Goal: Transaction & Acquisition: Purchase product/service

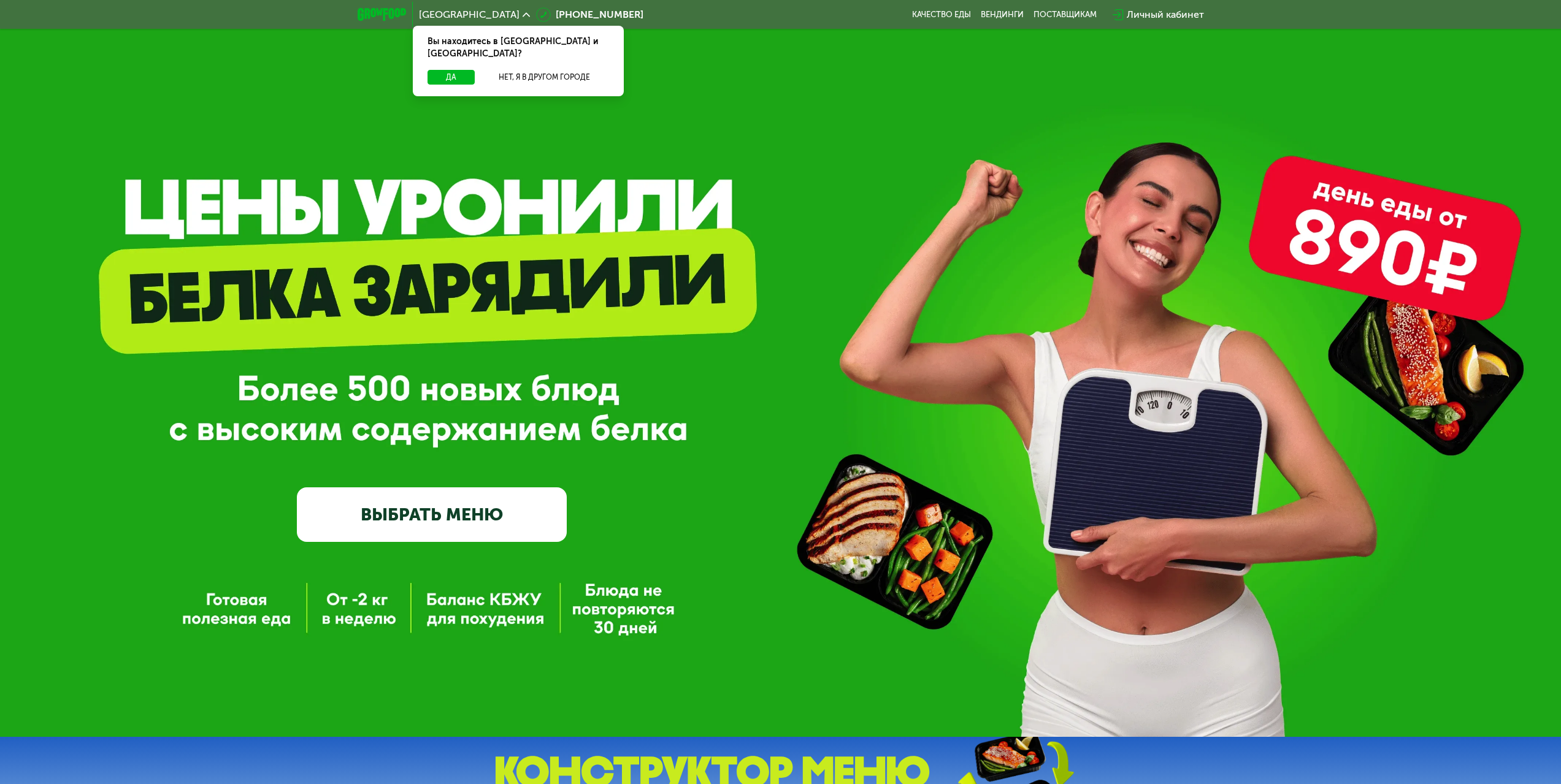
click at [377, 522] on link "ВЫБРАТЬ МЕНЮ" at bounding box center [432, 514] width 270 height 54
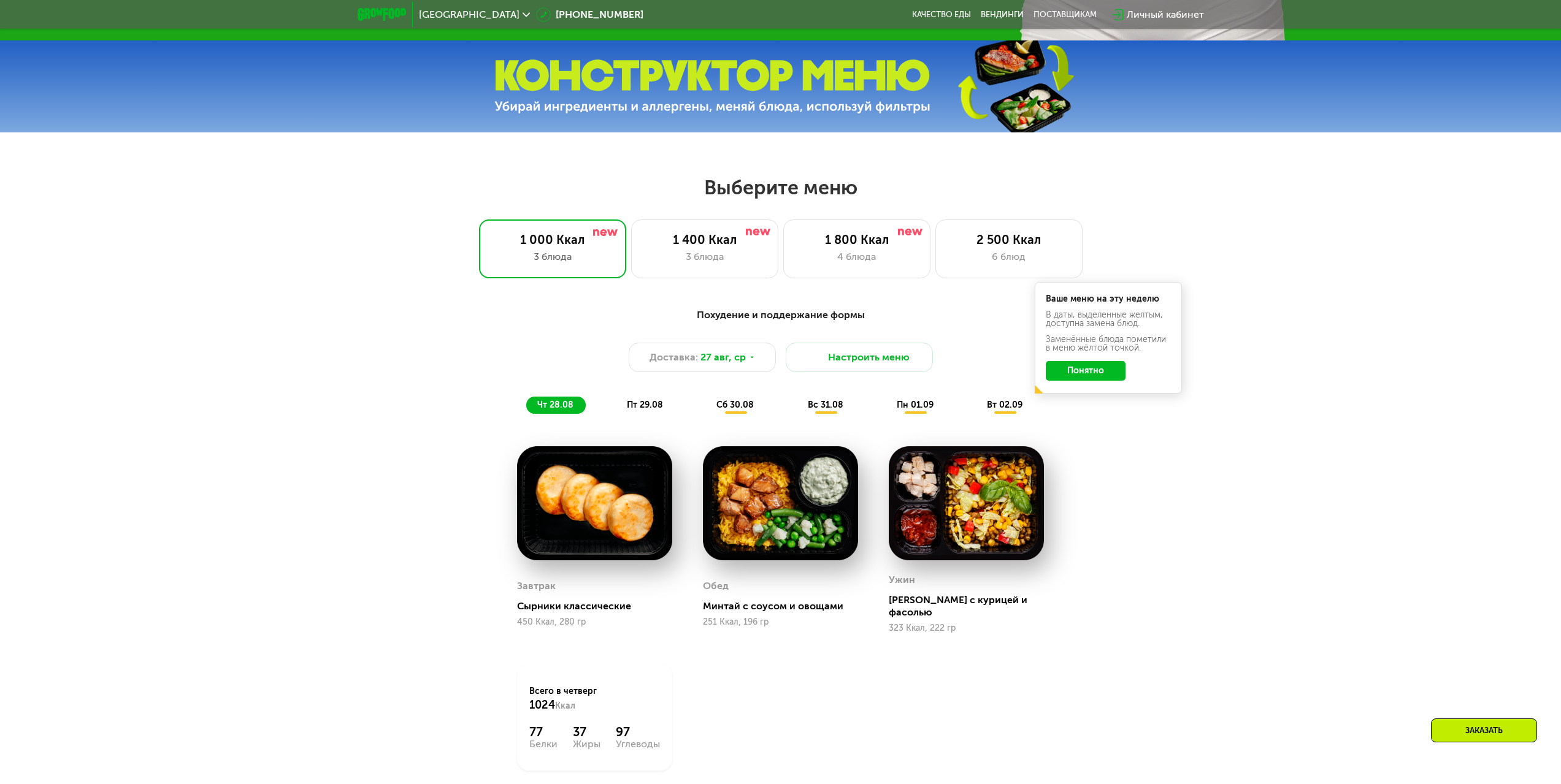
scroll to position [725, 0]
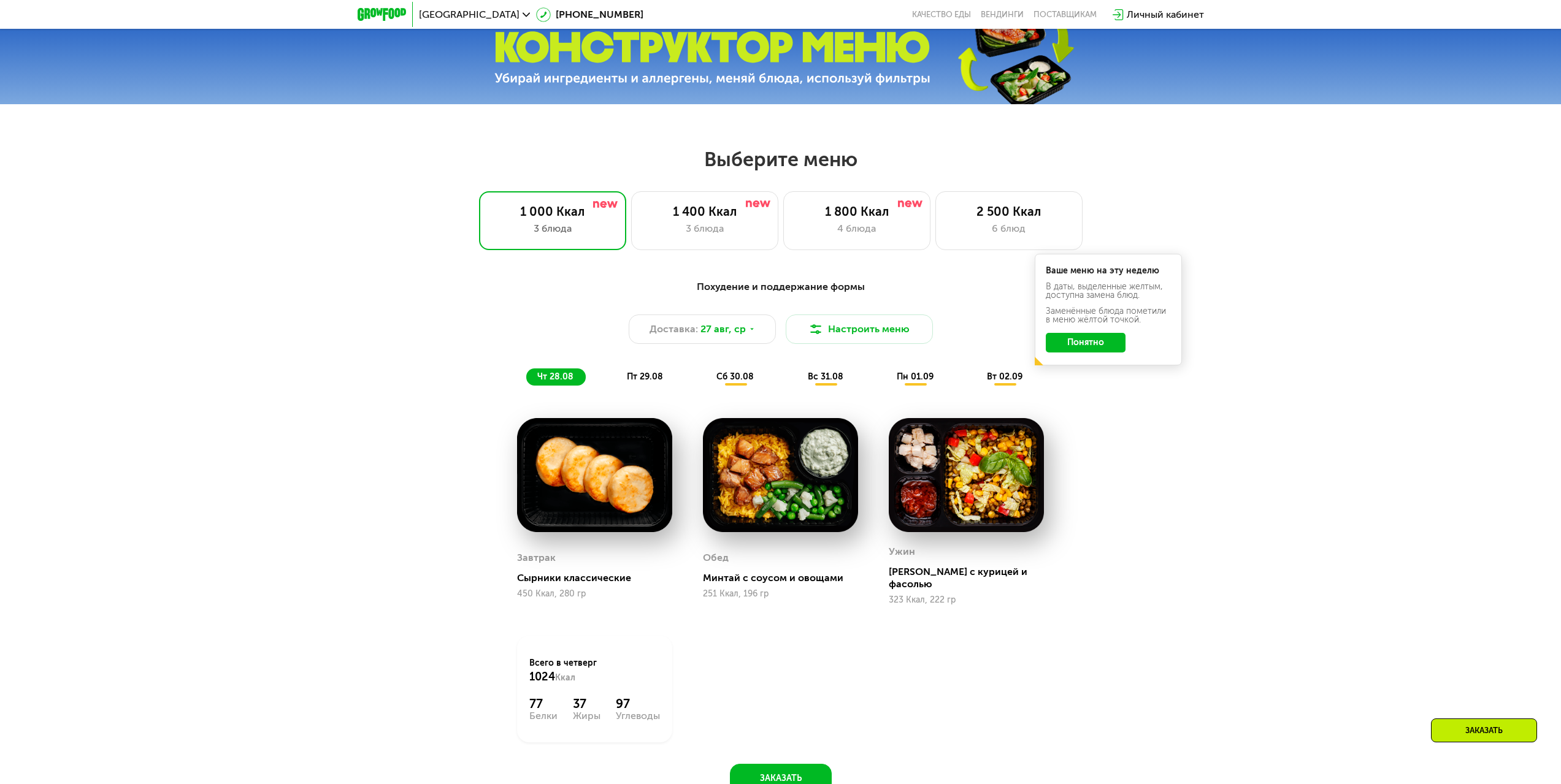
click at [1105, 346] on button "Понятно" at bounding box center [1086, 342] width 80 height 20
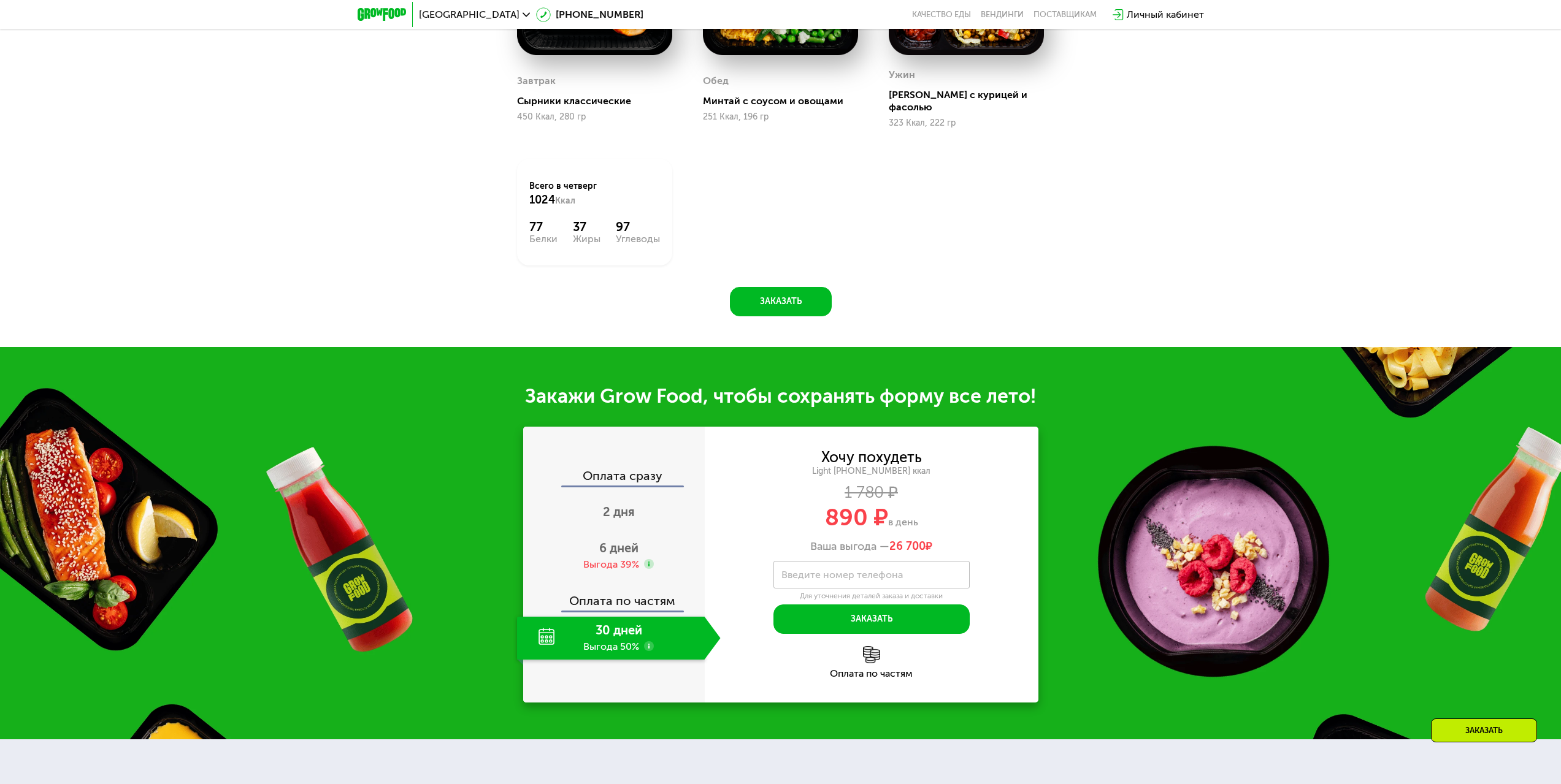
scroll to position [1226, 0]
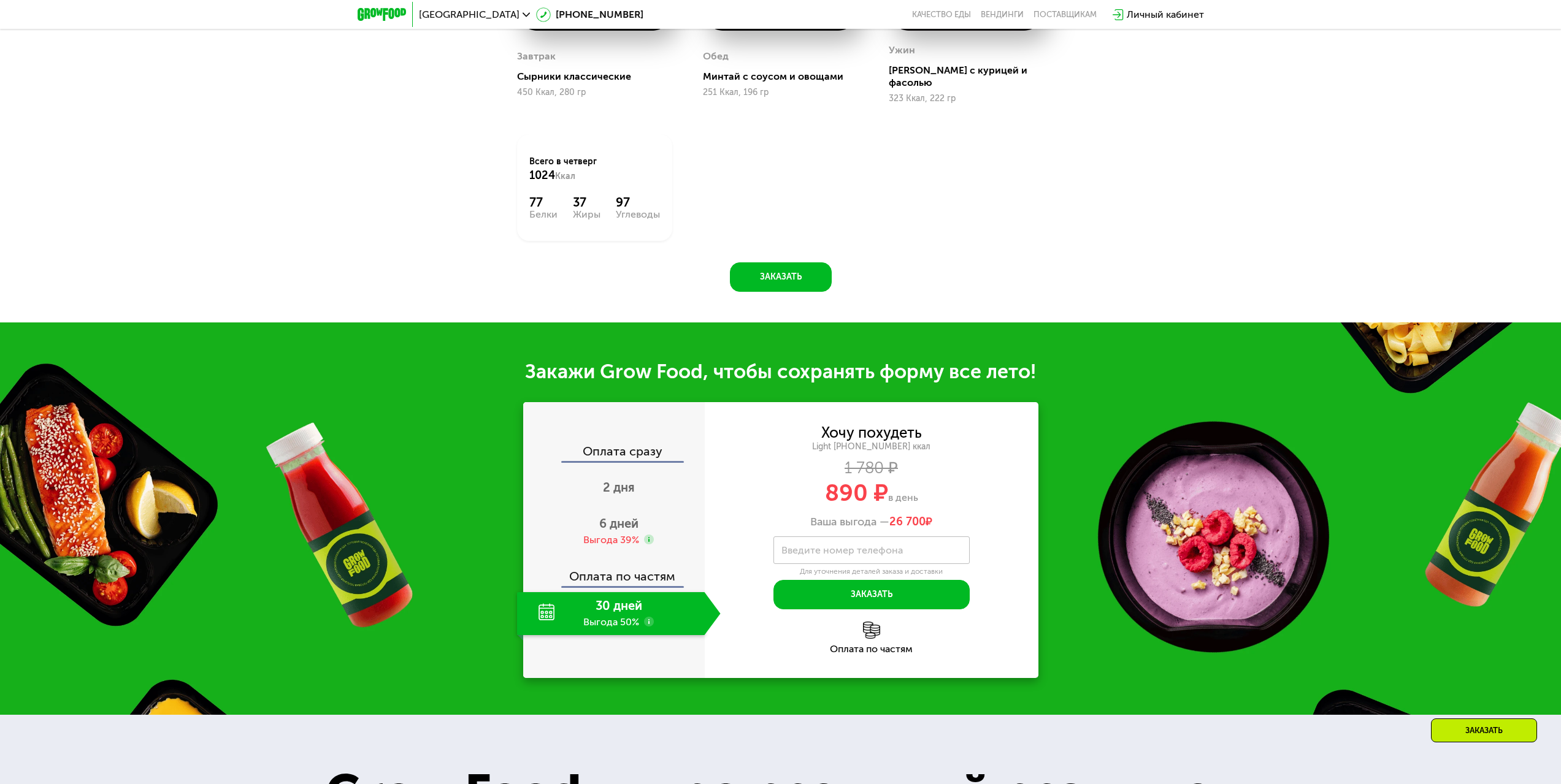
click at [648, 617] on use at bounding box center [649, 622] width 10 height 10
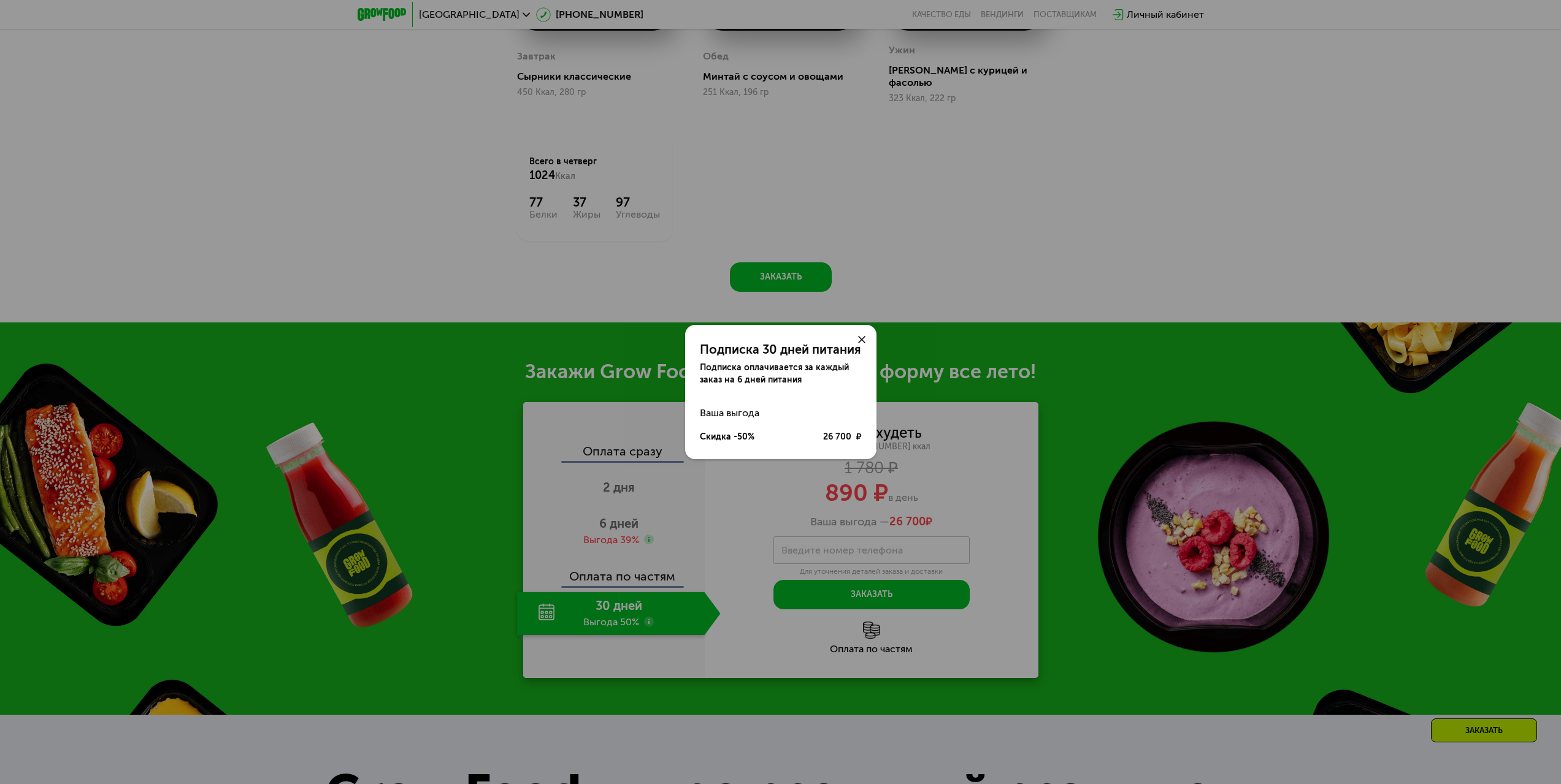
click at [859, 338] on icon at bounding box center [862, 340] width 8 height 8
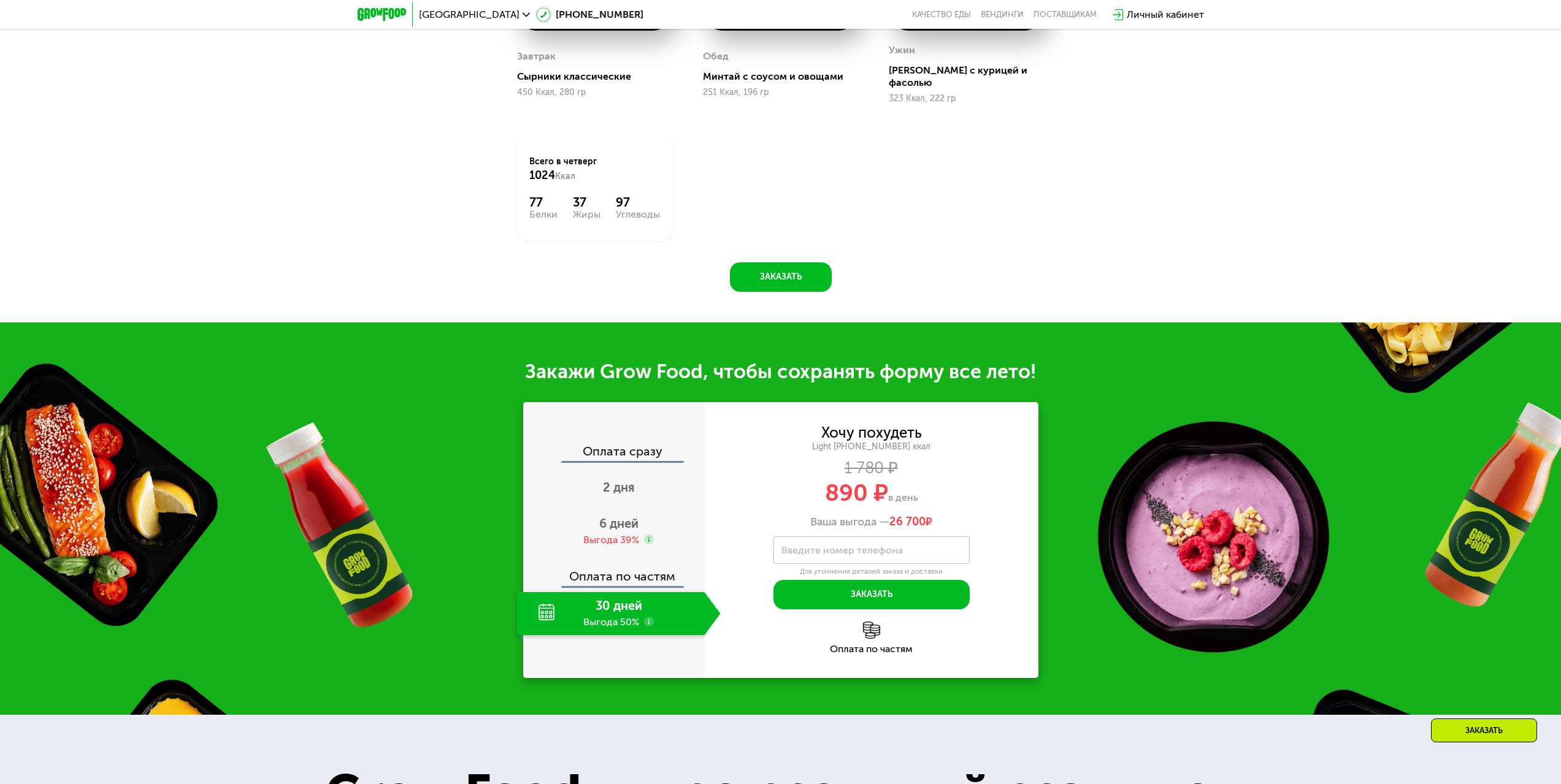
click at [650, 617] on use at bounding box center [649, 622] width 10 height 10
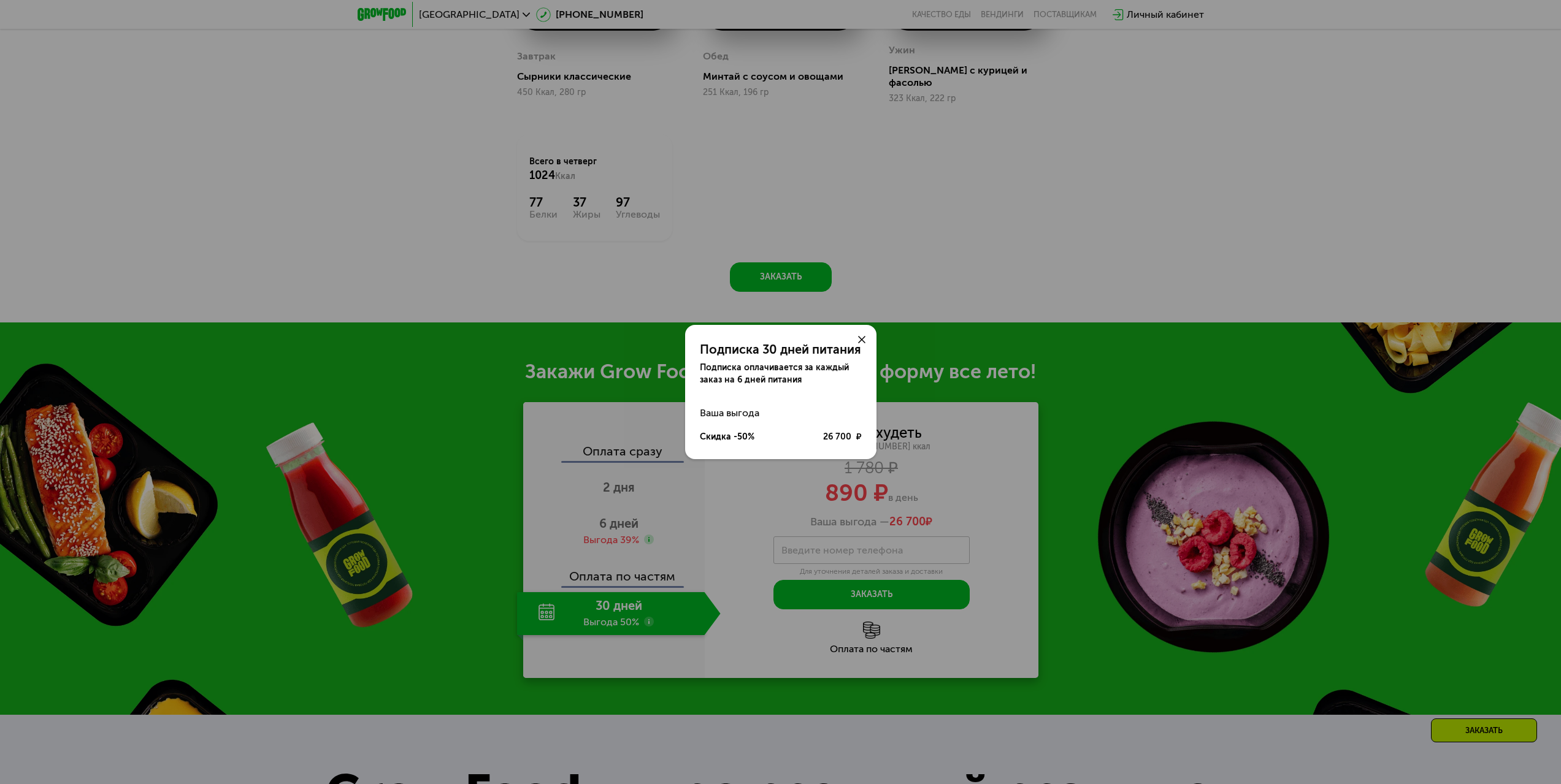
click at [862, 339] on use at bounding box center [862, 340] width 8 height 8
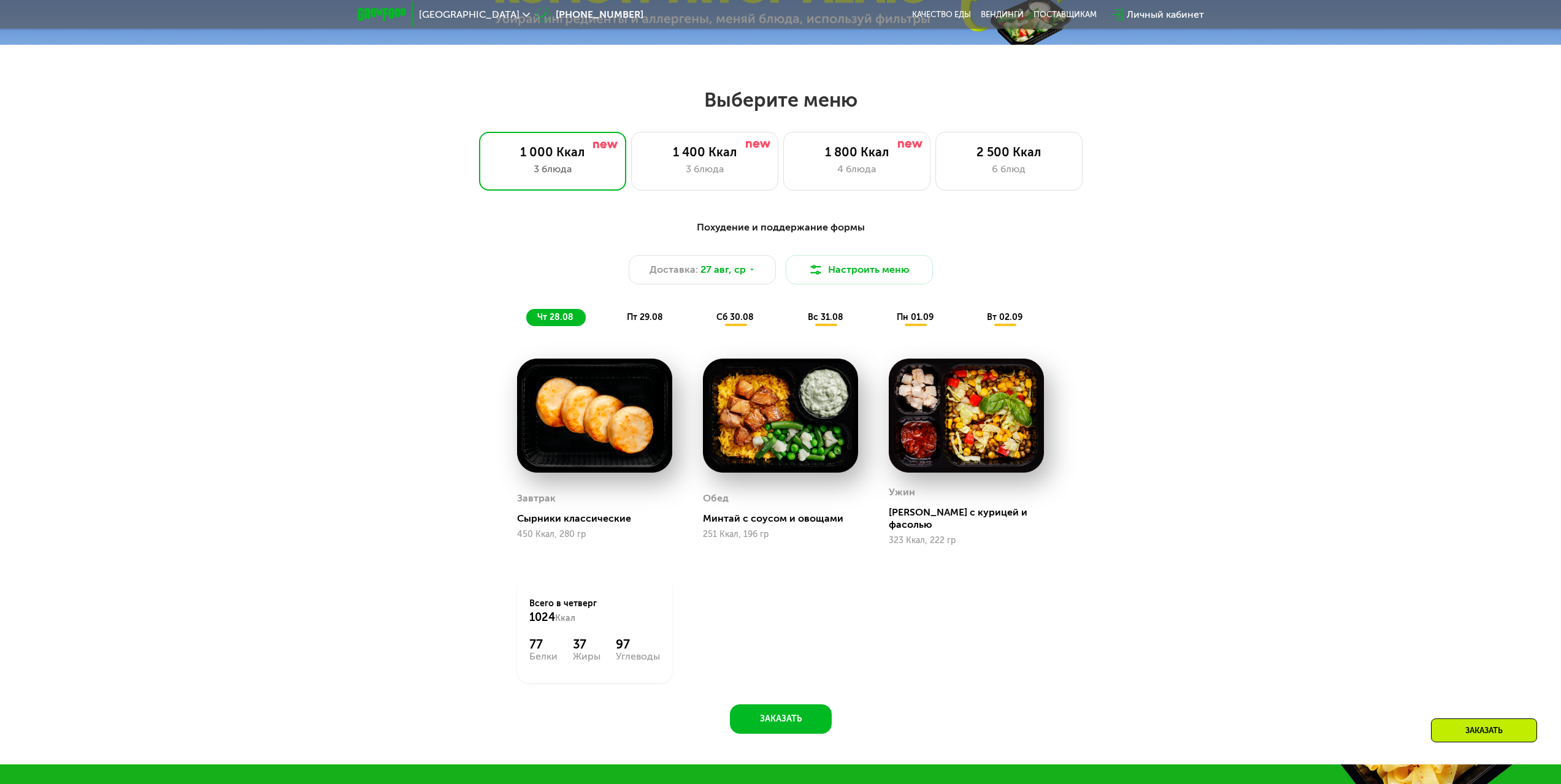
scroll to position [797, 0]
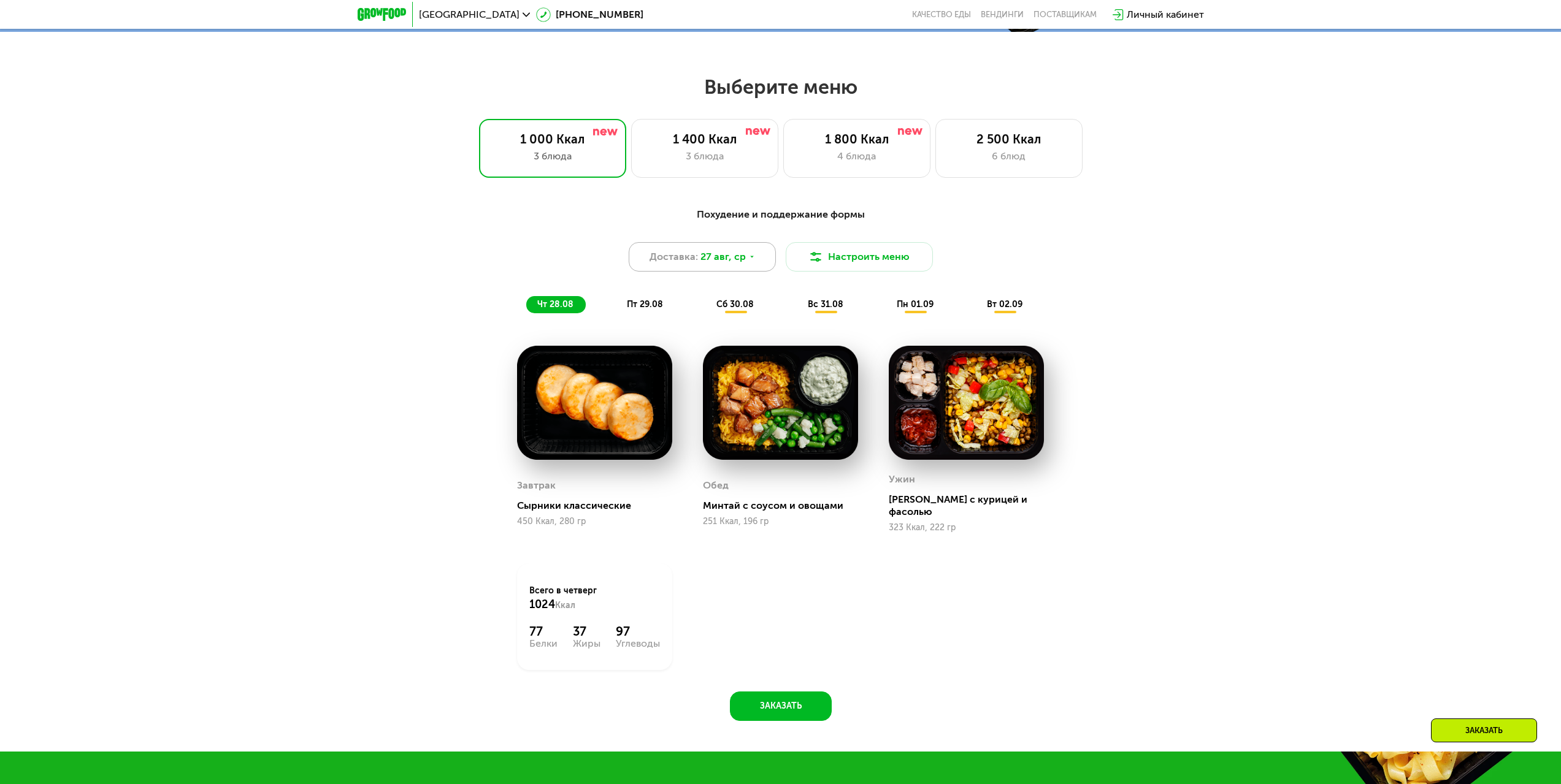
click at [741, 261] on span "27 авг, ср" at bounding box center [723, 256] width 46 height 15
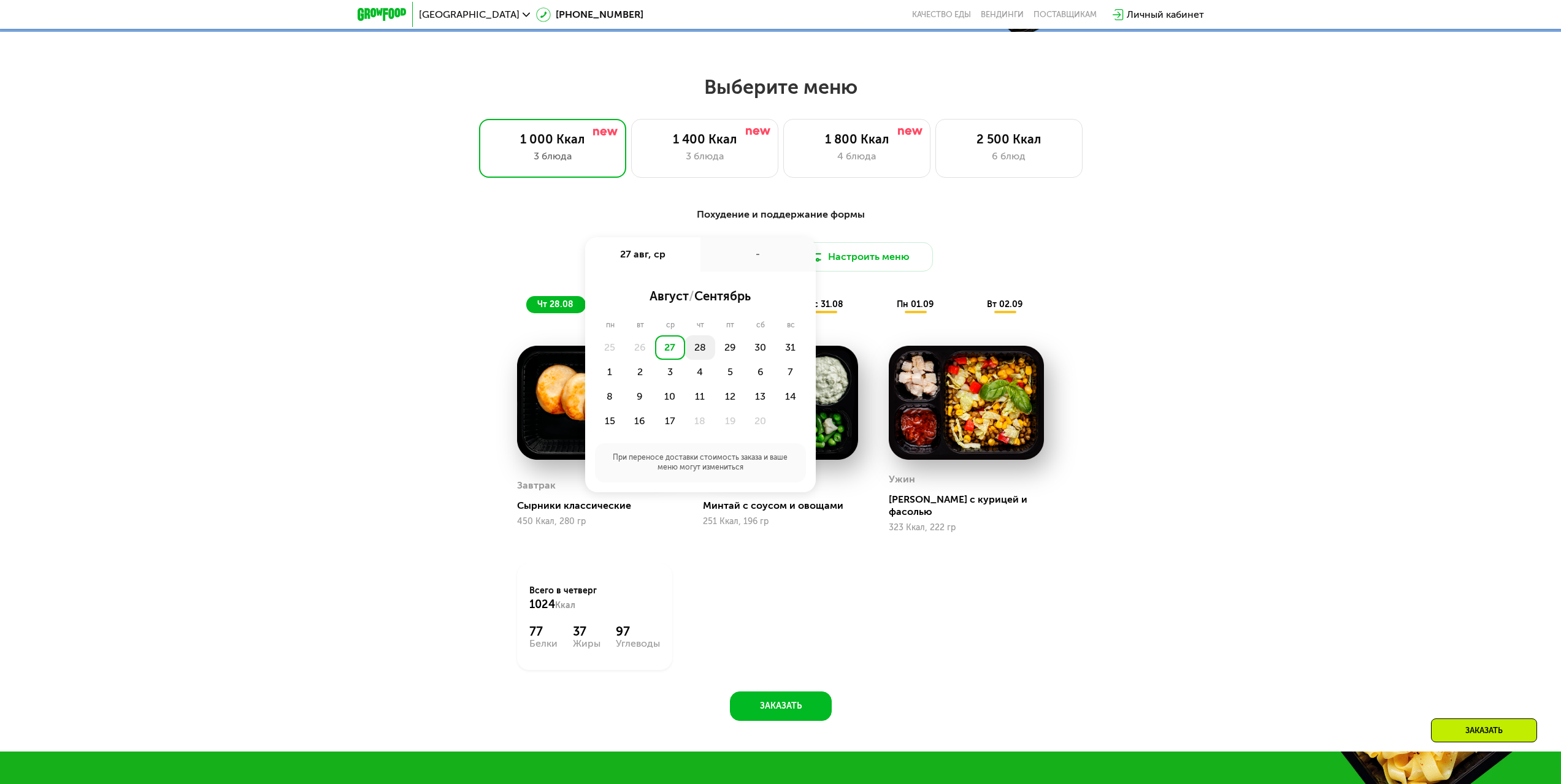
click at [715, 353] on div "28" at bounding box center [731, 347] width 30 height 25
click at [1067, 282] on div "Похудение и поддержание формы Доставка: [DATE] авг, чт - Утро Вечер 18:00-23:00…" at bounding box center [780, 260] width 726 height 106
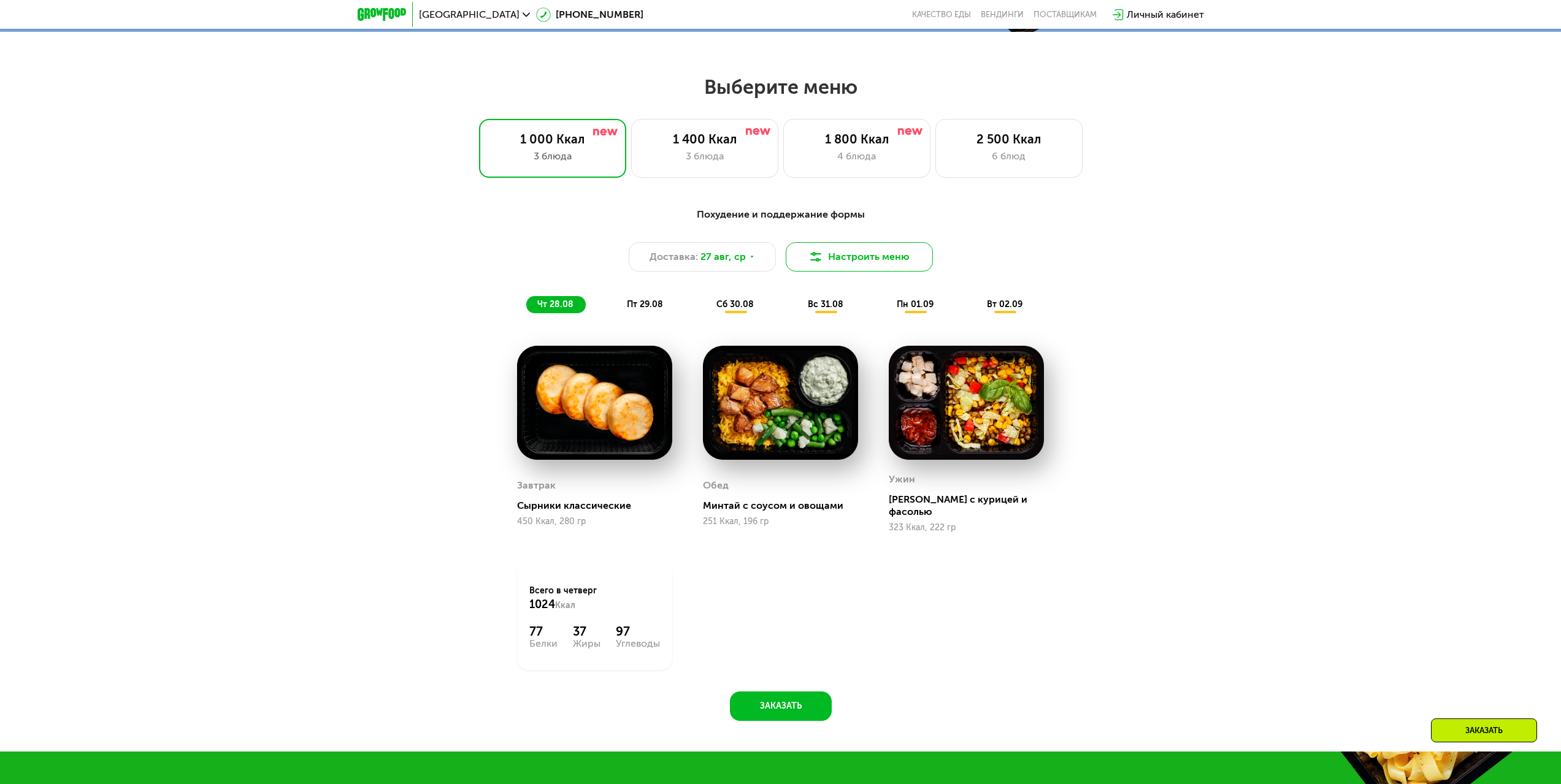
click at [890, 260] on button "Настроить меню" at bounding box center [859, 256] width 147 height 30
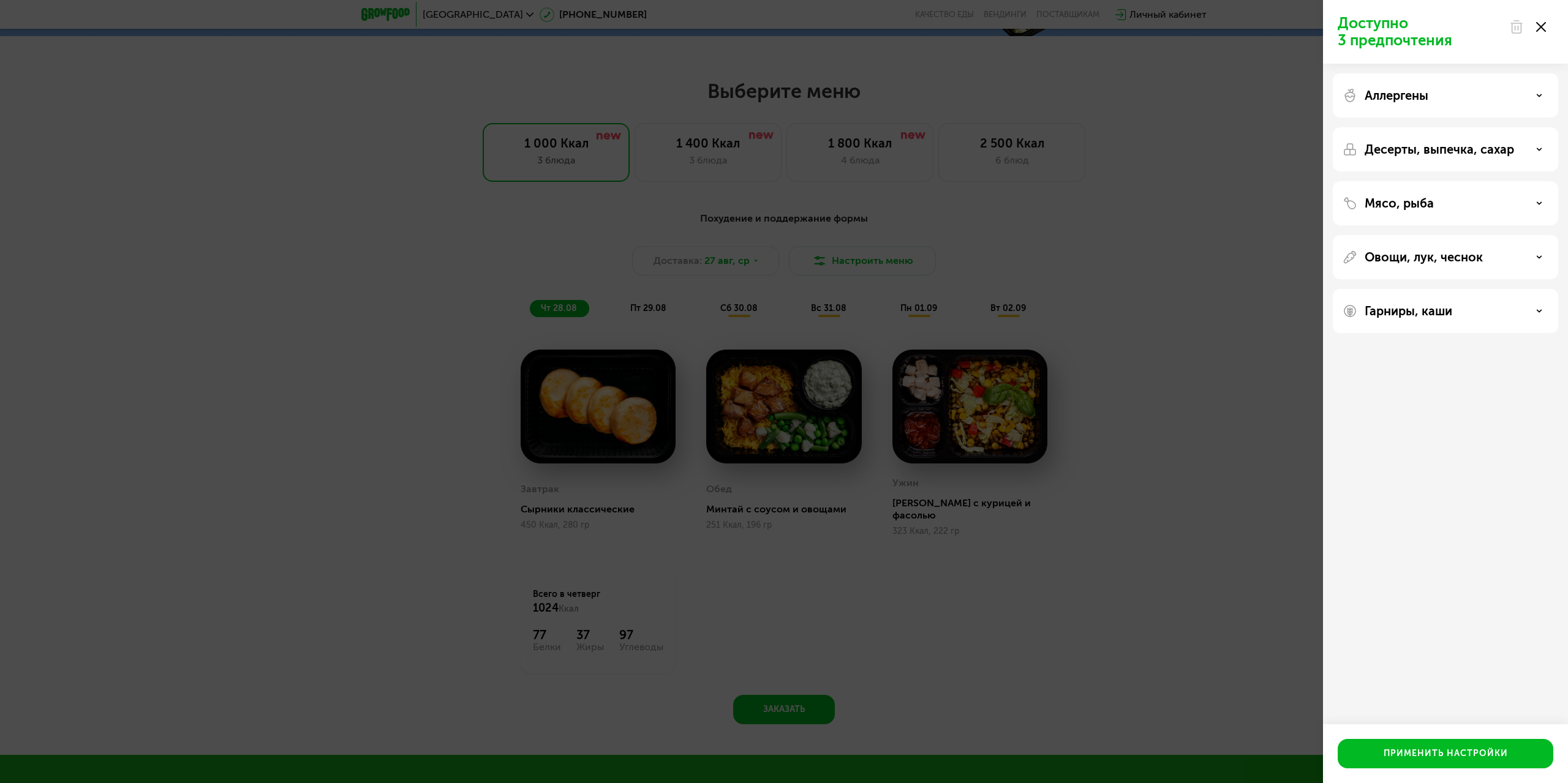
click at [1545, 27] on icon at bounding box center [1541, 27] width 10 height 10
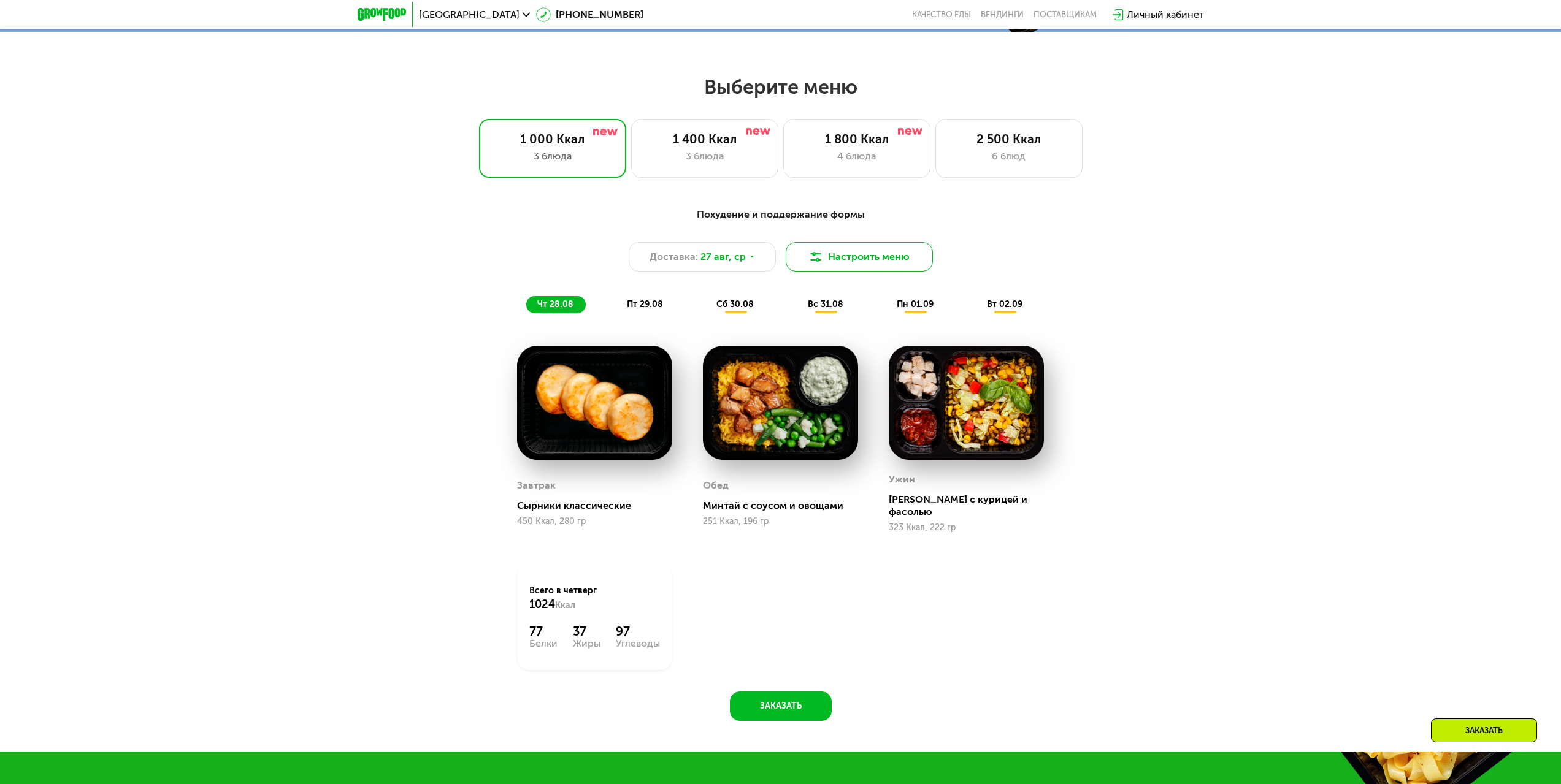
click at [901, 256] on button "Настроить меню" at bounding box center [859, 256] width 147 height 30
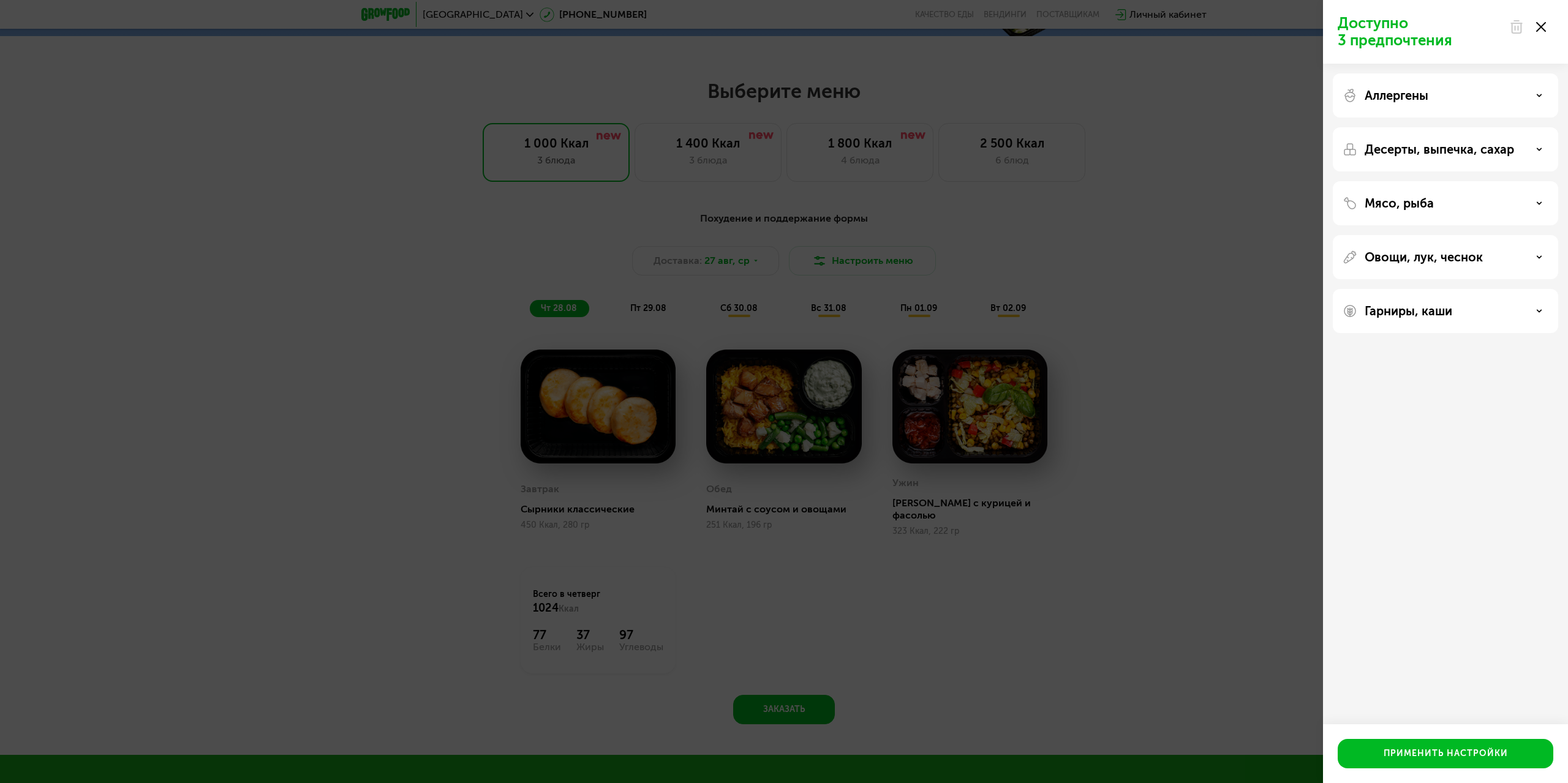
click at [1389, 300] on div "Гарниры, каши" at bounding box center [1446, 311] width 225 height 44
click at [1389, 313] on p "Гарниры, каши" at bounding box center [1408, 310] width 88 height 15
click at [1543, 25] on use at bounding box center [1541, 27] width 10 height 10
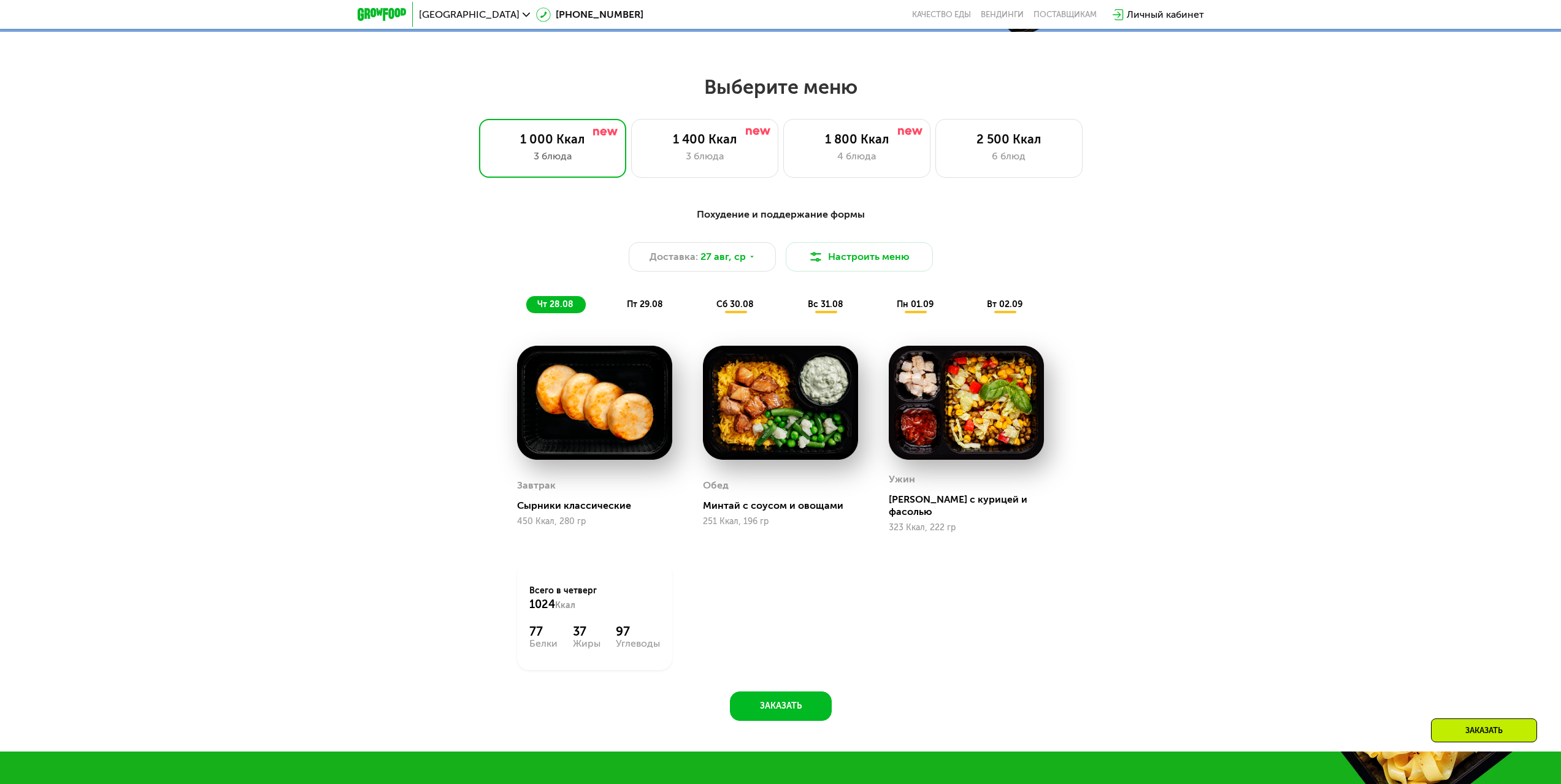
click at [655, 308] on span "пт 29.08" at bounding box center [645, 305] width 36 height 10
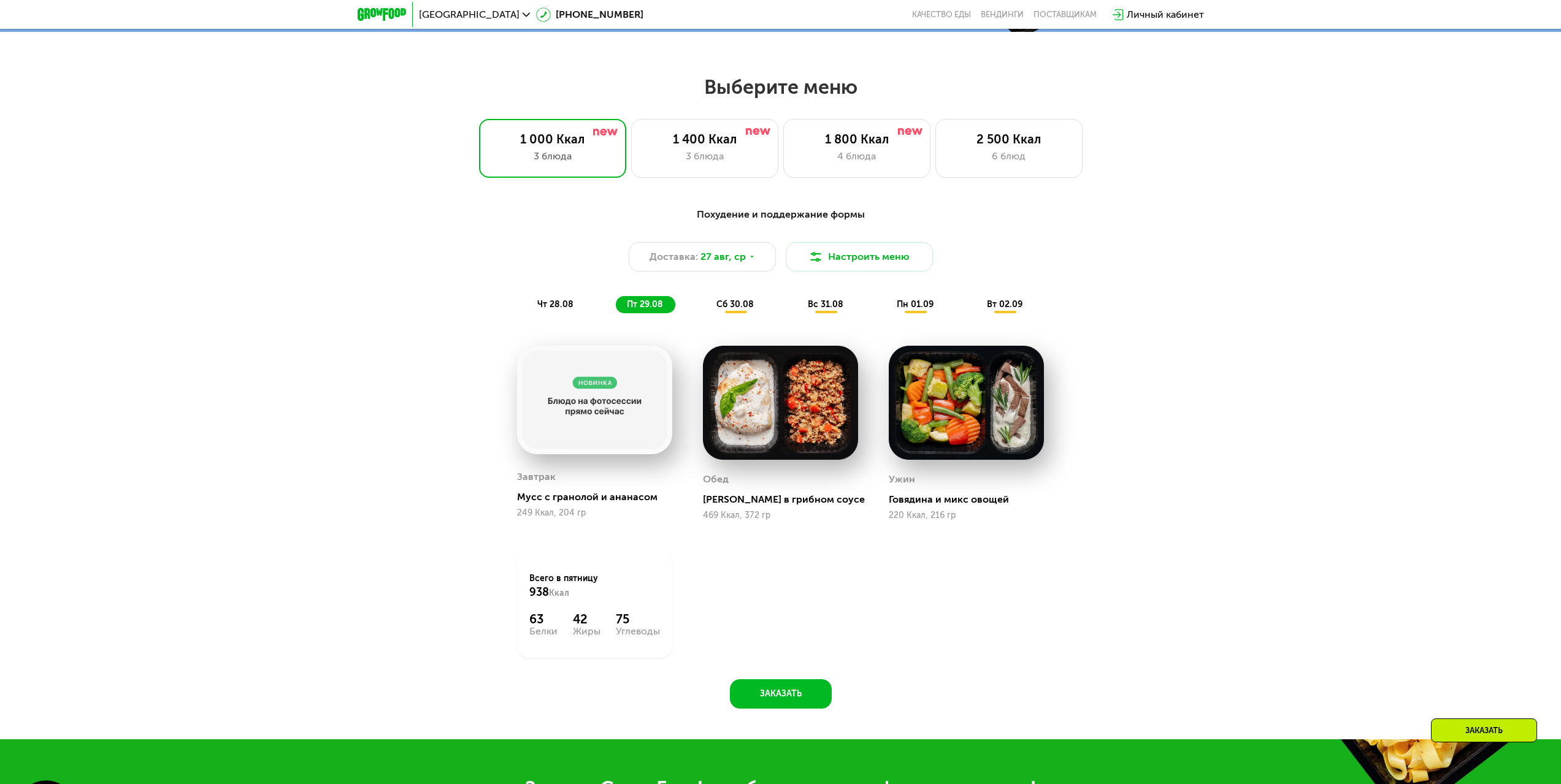
click at [736, 304] on span "сб 30.08" at bounding box center [734, 305] width 37 height 10
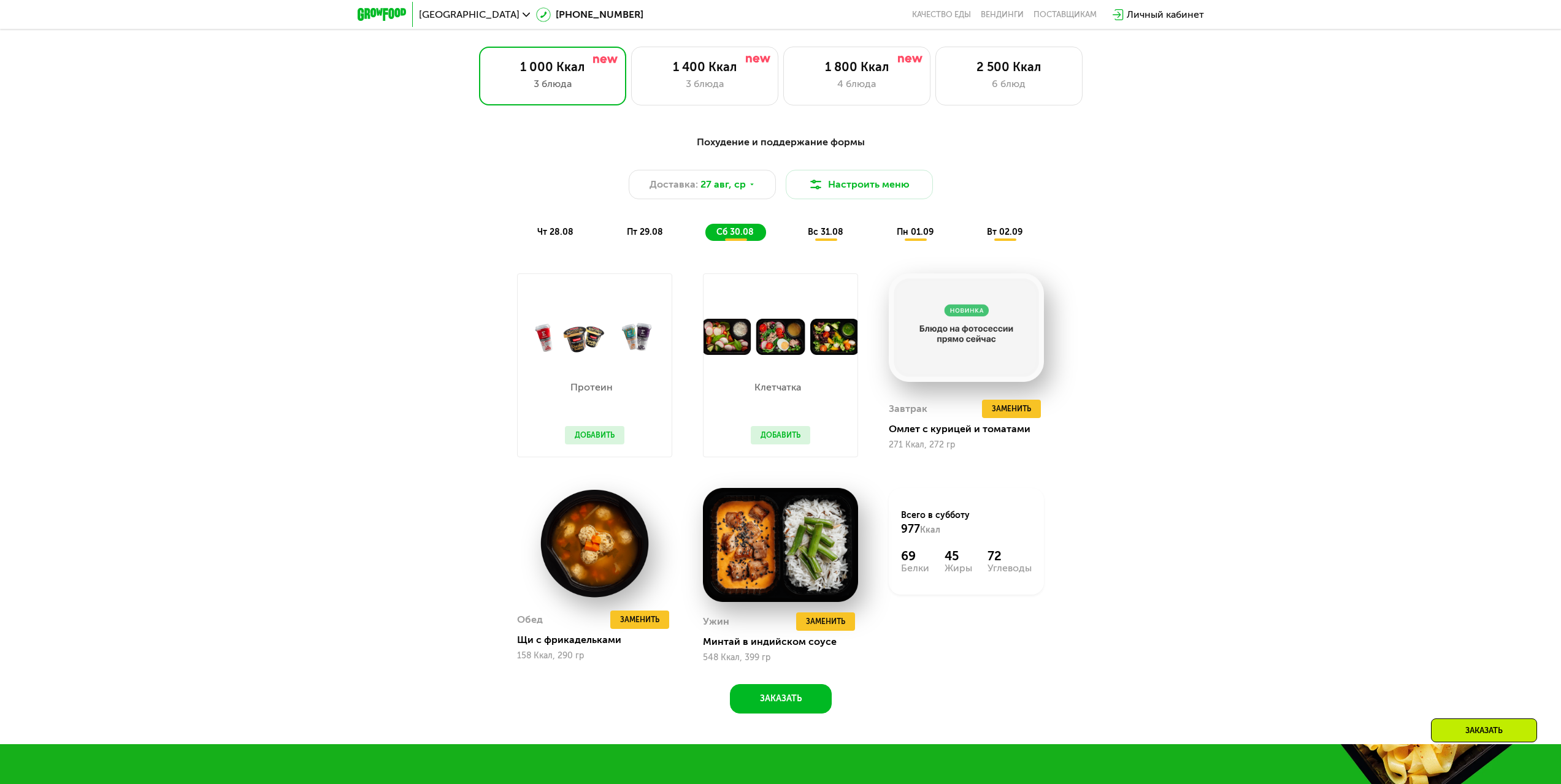
scroll to position [859, 0]
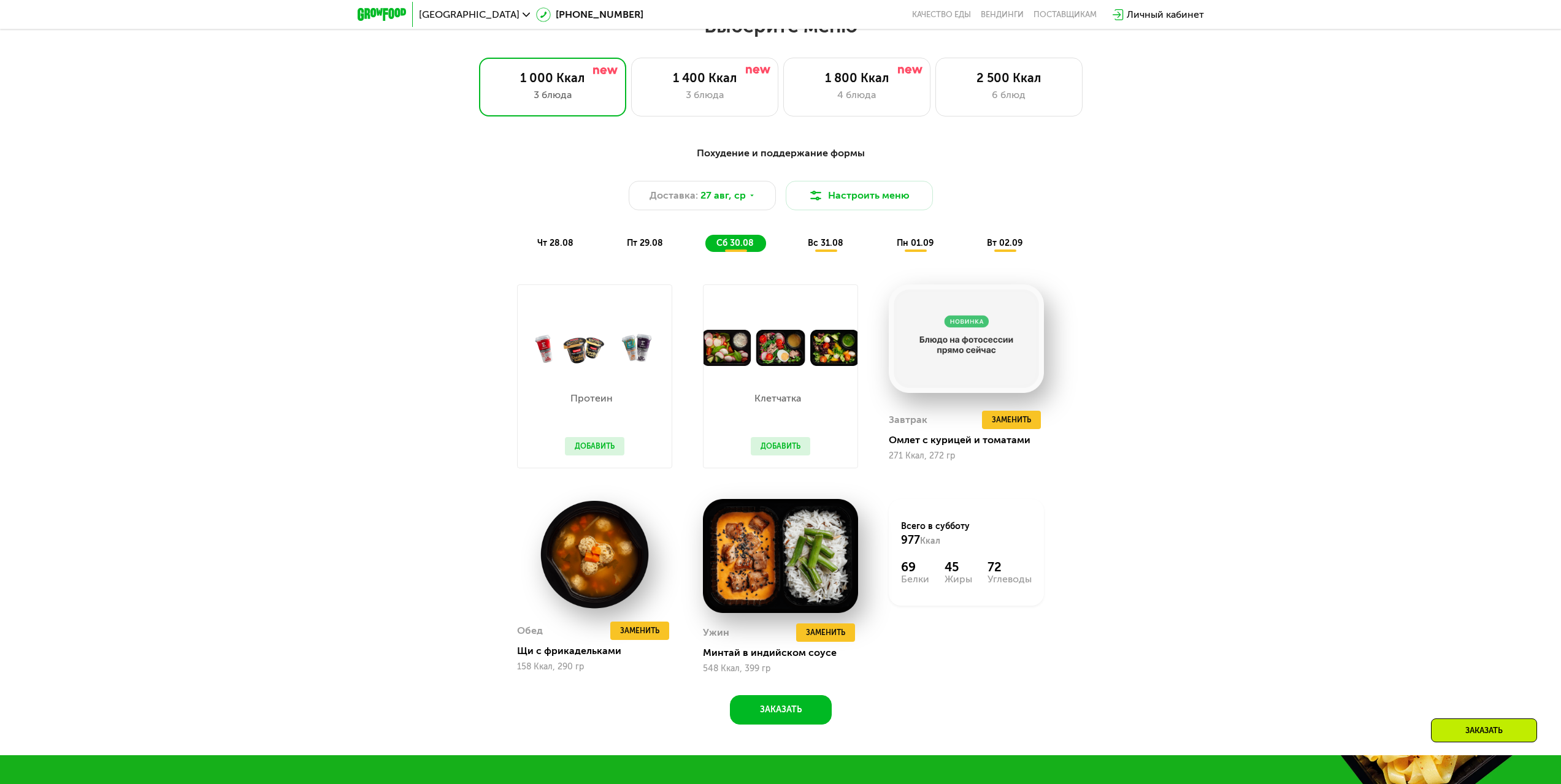
click at [885, 241] on div "вс 31.08" at bounding box center [915, 243] width 60 height 17
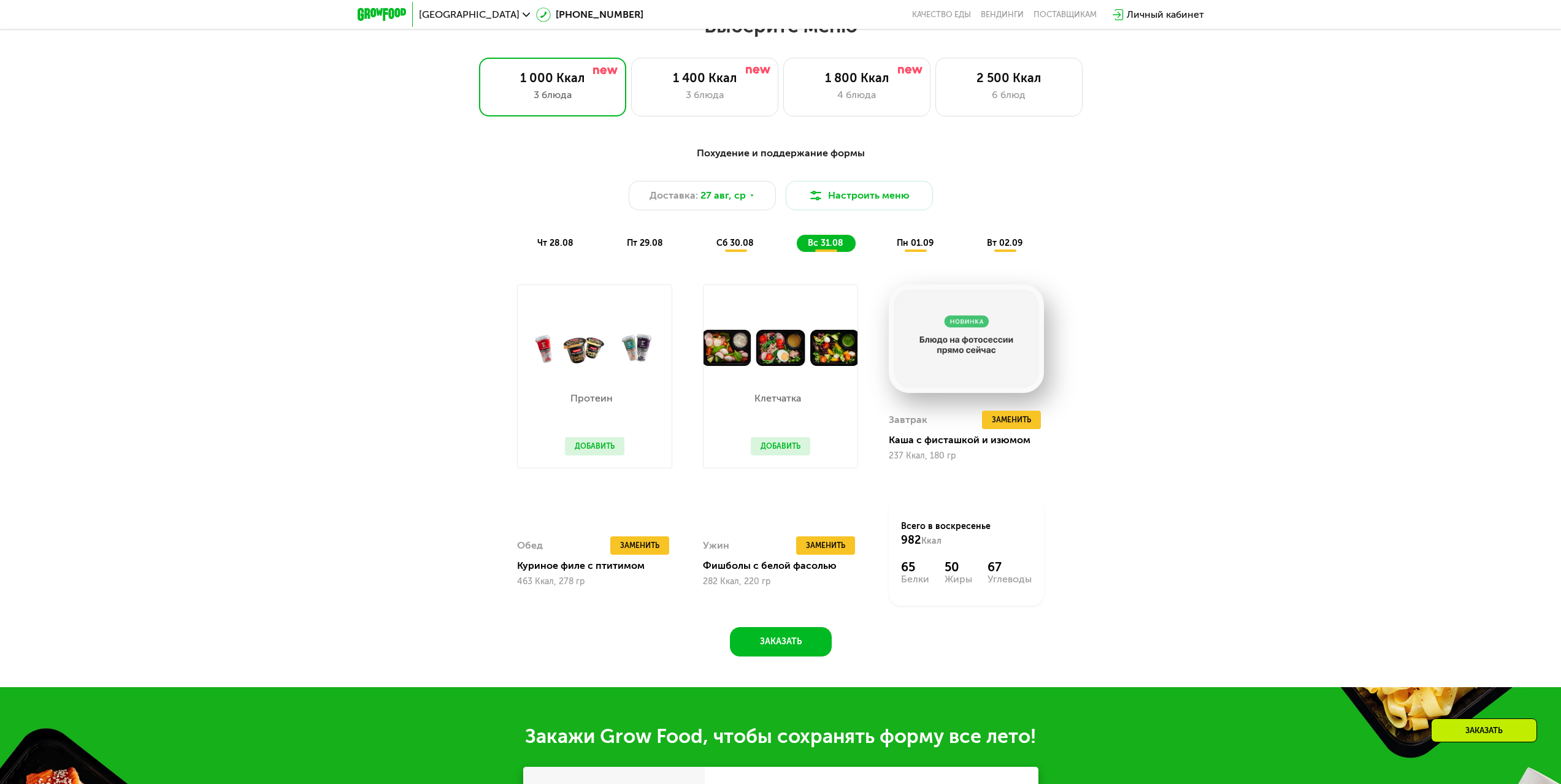
click at [919, 248] on span "пн 01.09" at bounding box center [915, 243] width 37 height 10
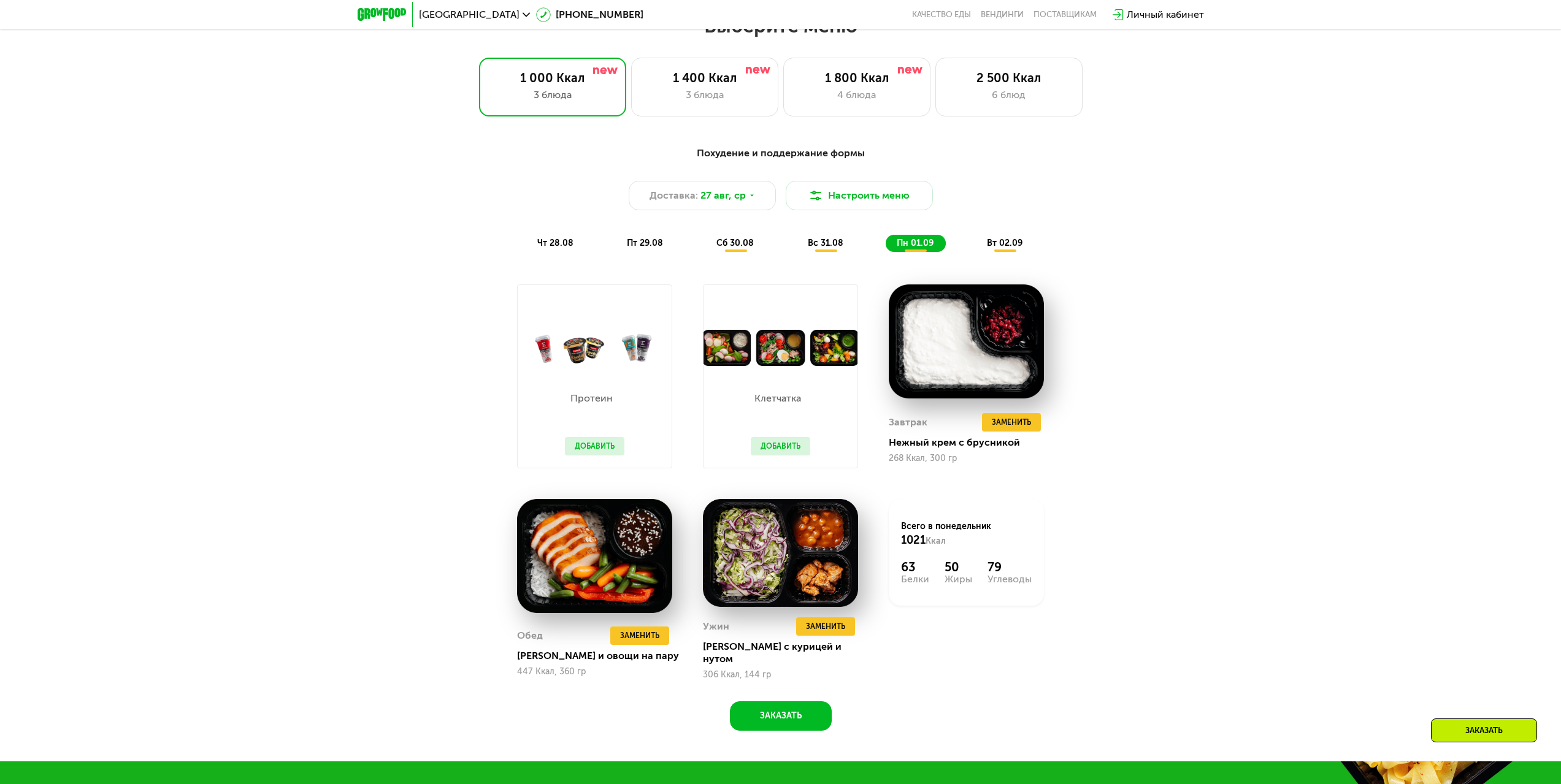
click at [540, 248] on span "чт 28.08" at bounding box center [555, 243] width 36 height 10
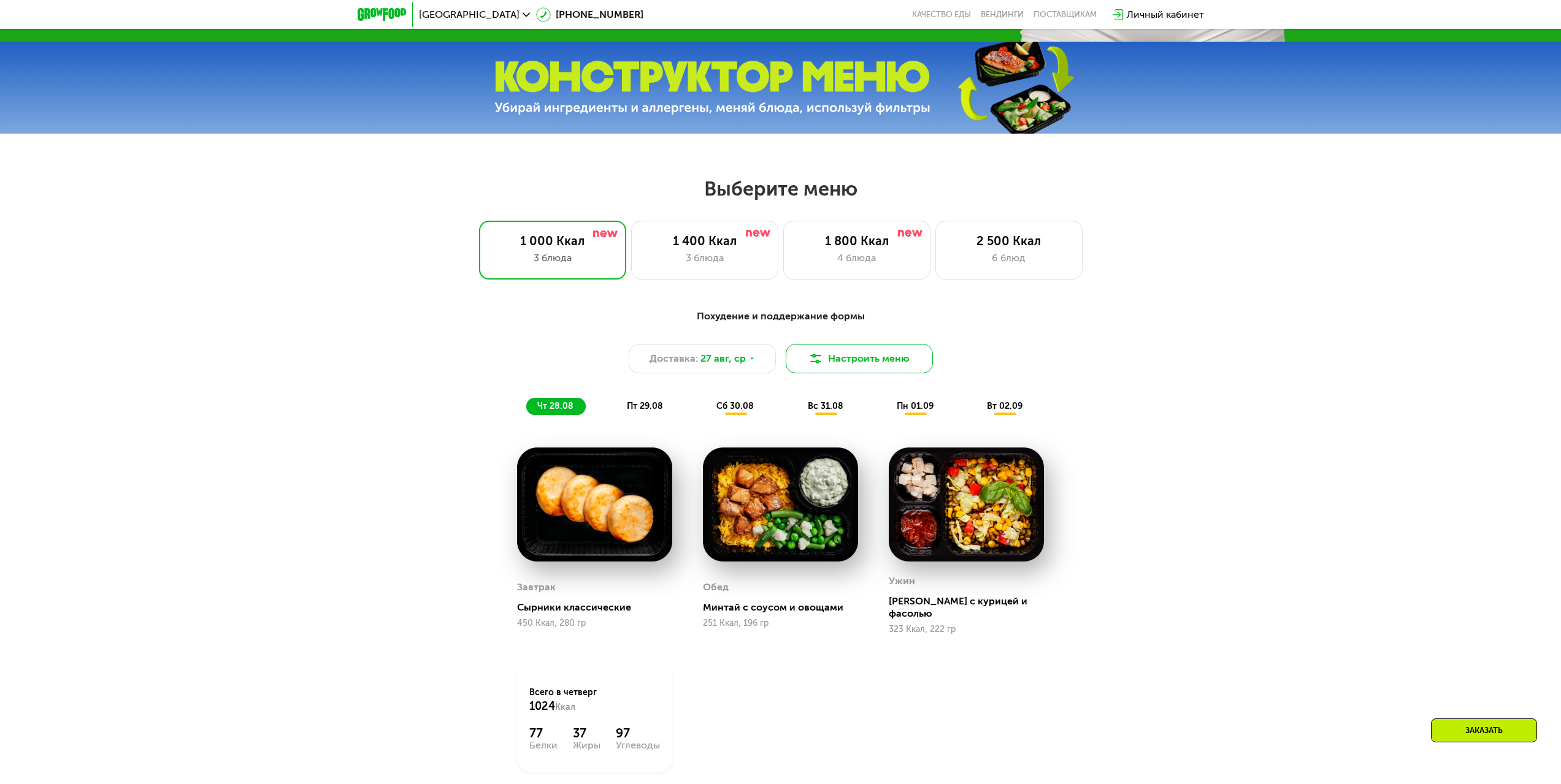
scroll to position [674, 0]
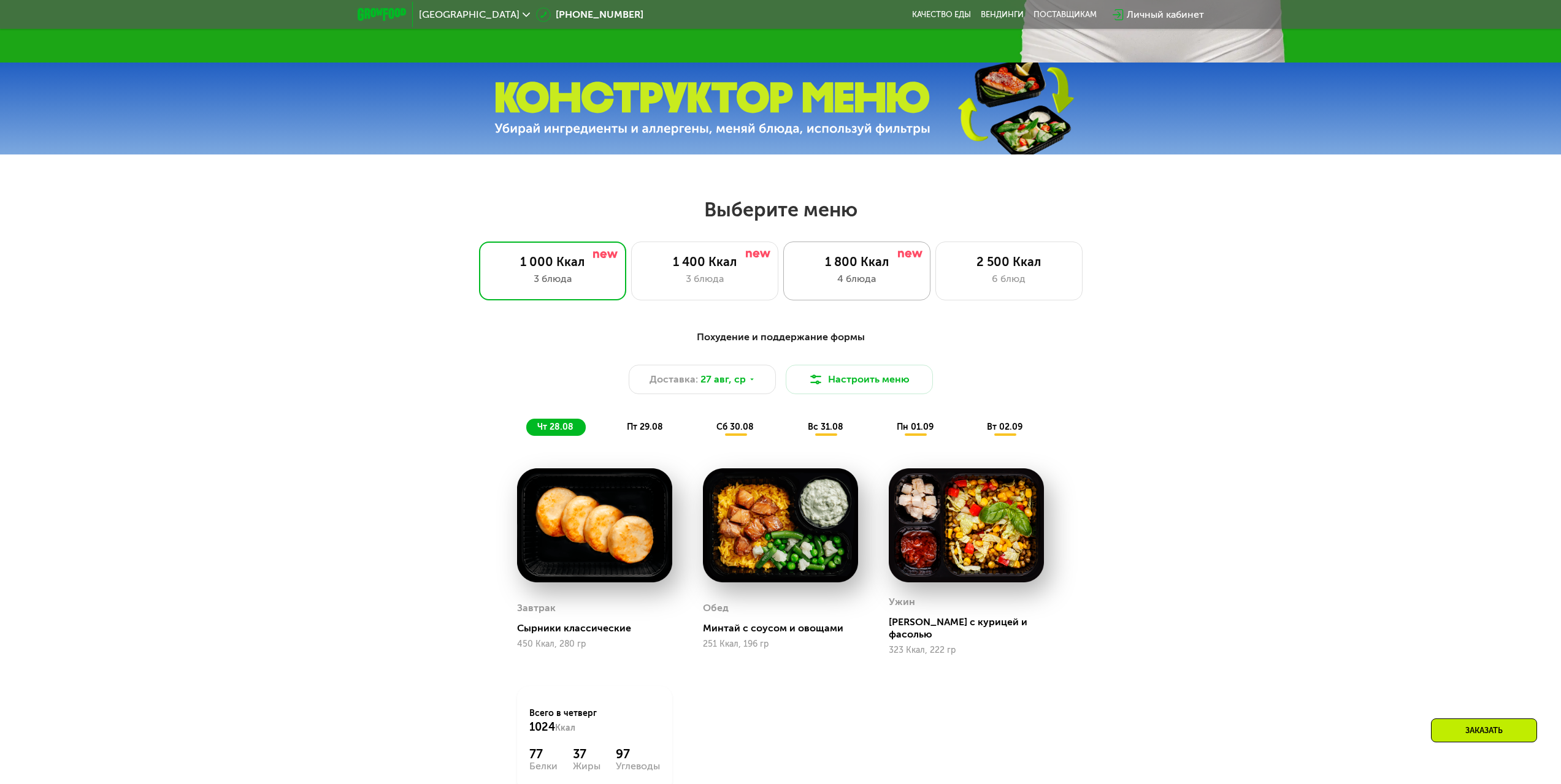
click at [892, 285] on div "4 блюда" at bounding box center [857, 279] width 121 height 15
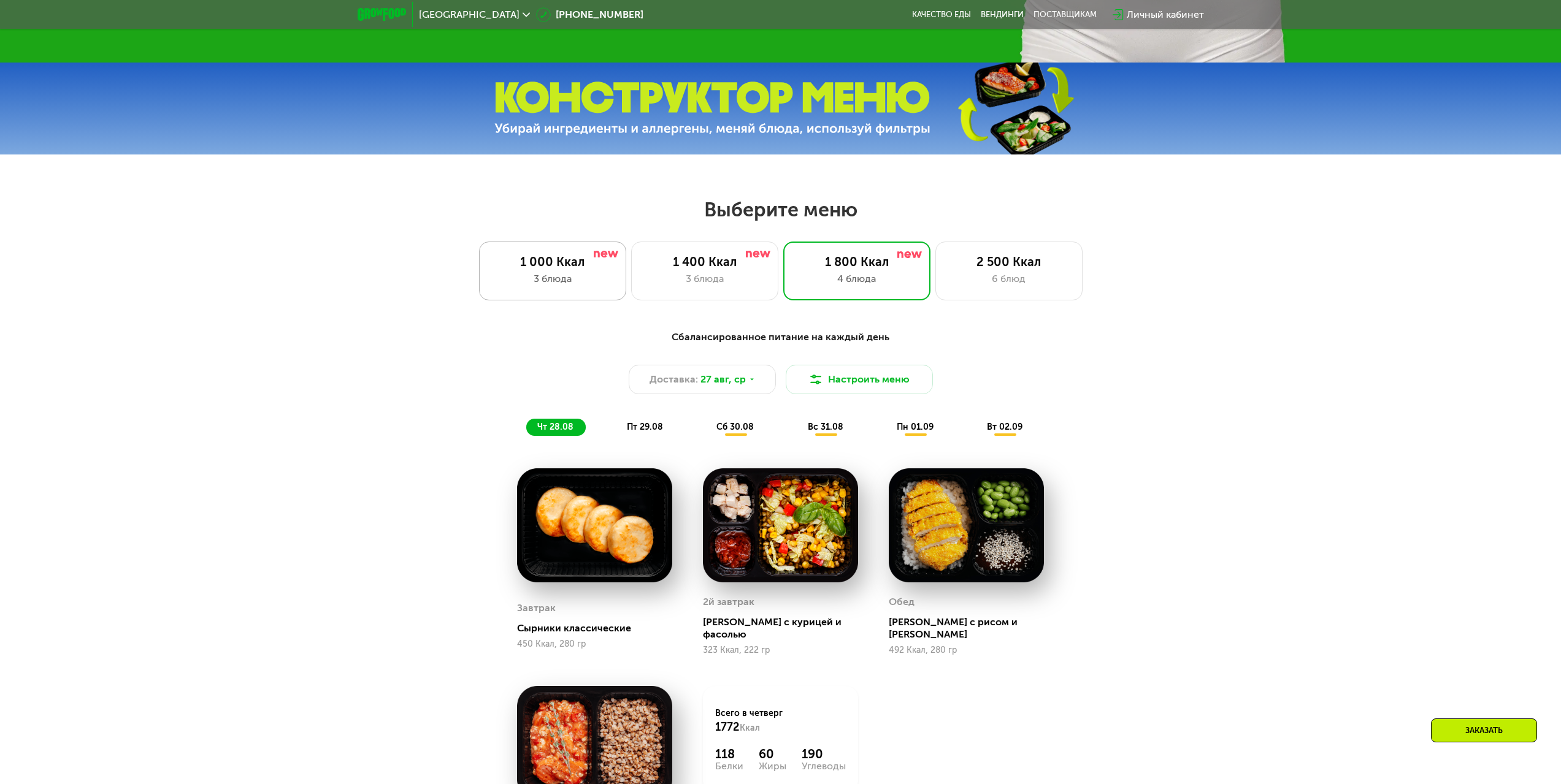
click at [568, 280] on div "3 блюда" at bounding box center [552, 279] width 121 height 15
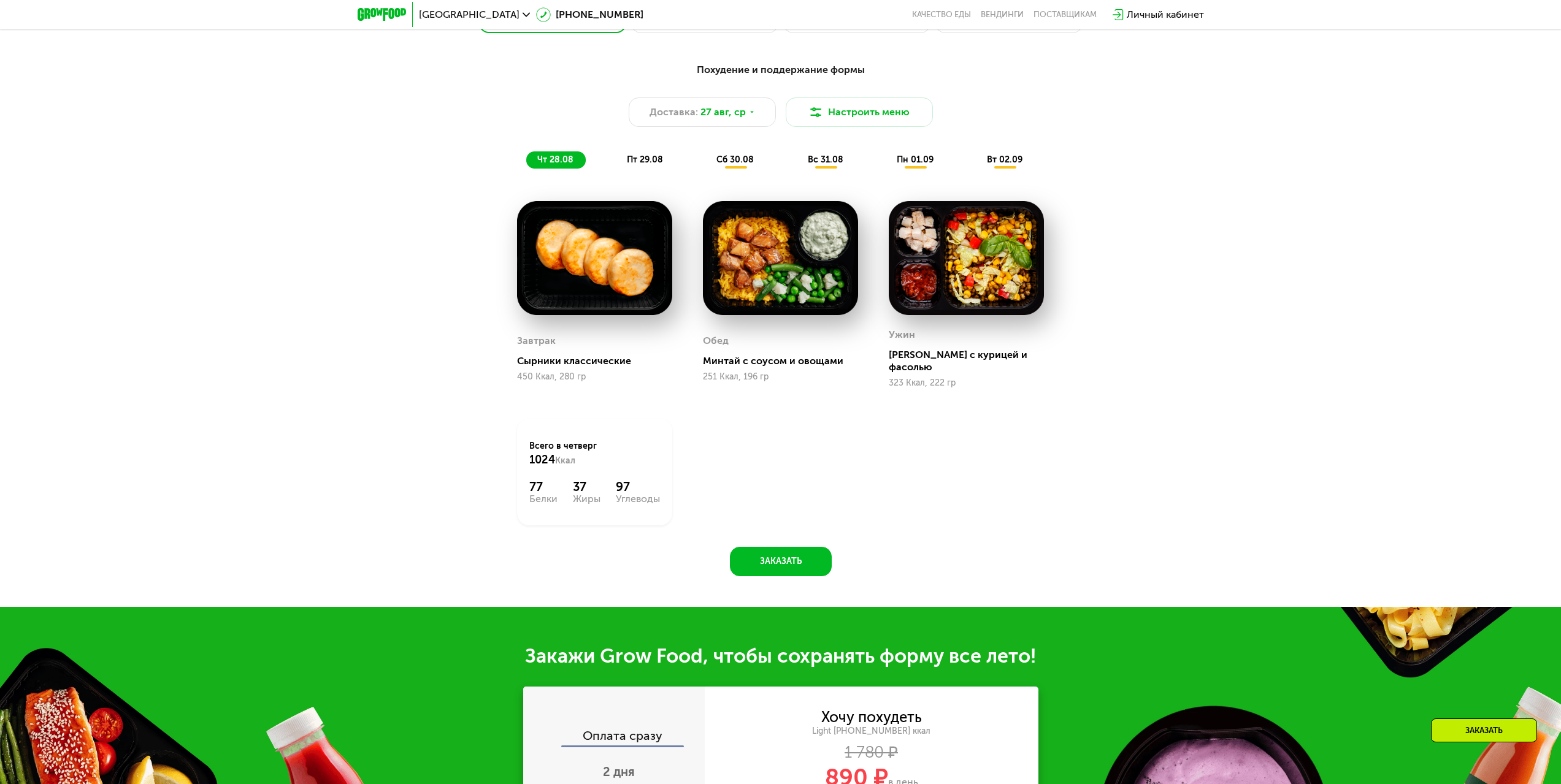
scroll to position [920, 0]
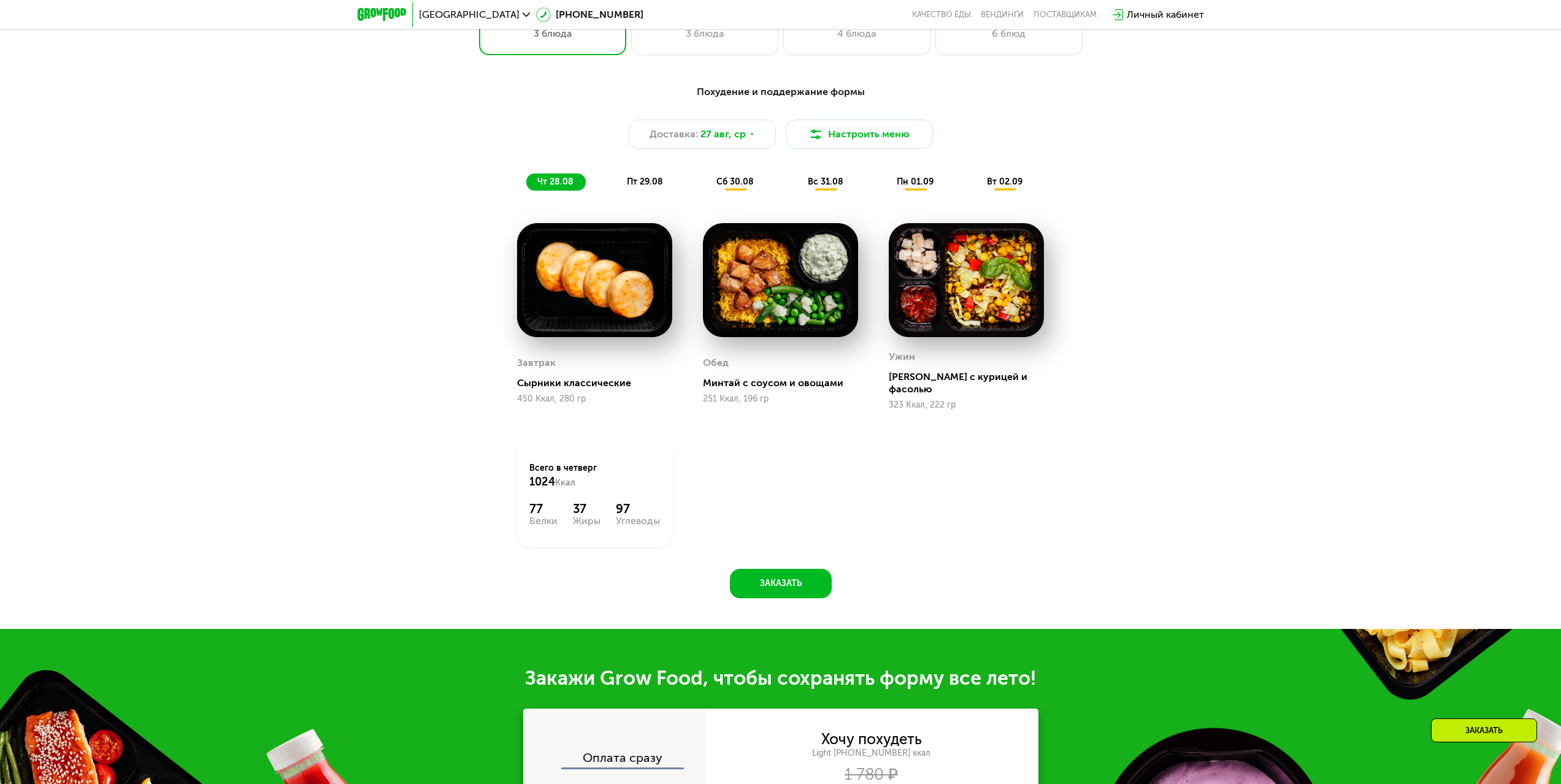
click at [631, 184] on span "пт 29.08" at bounding box center [645, 181] width 36 height 10
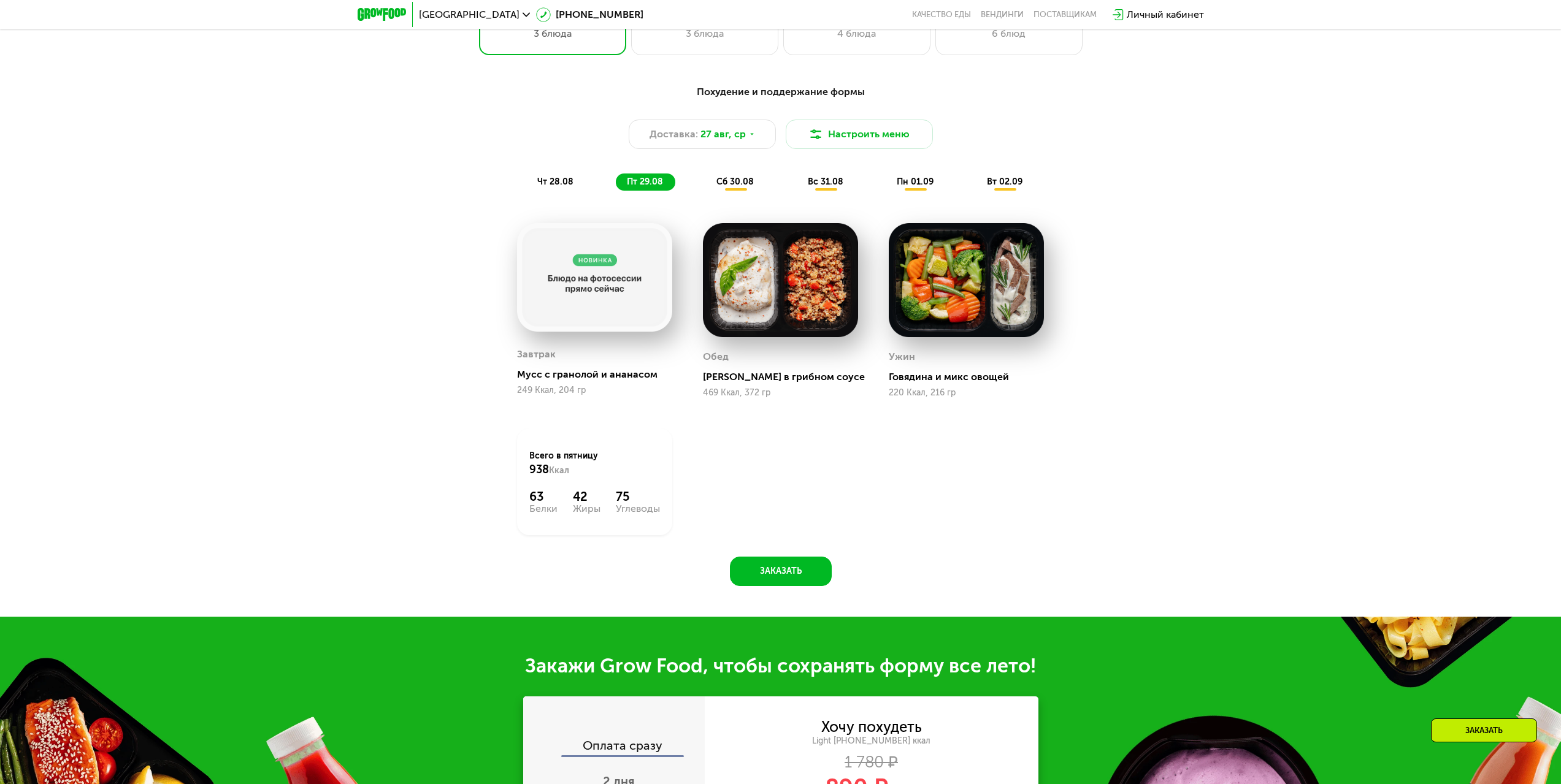
click at [562, 181] on span "чт 28.08" at bounding box center [555, 181] width 36 height 10
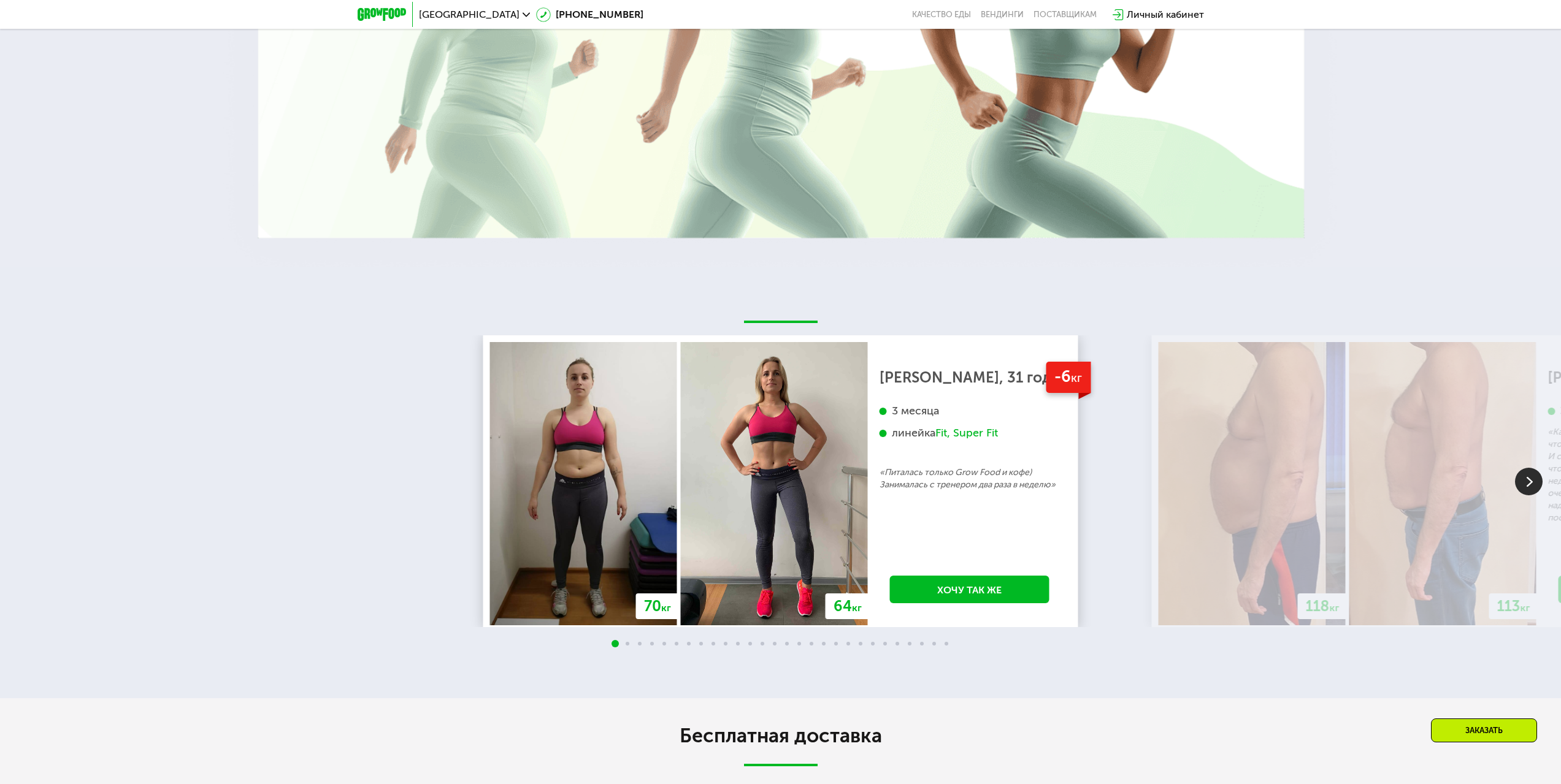
scroll to position [2452, 0]
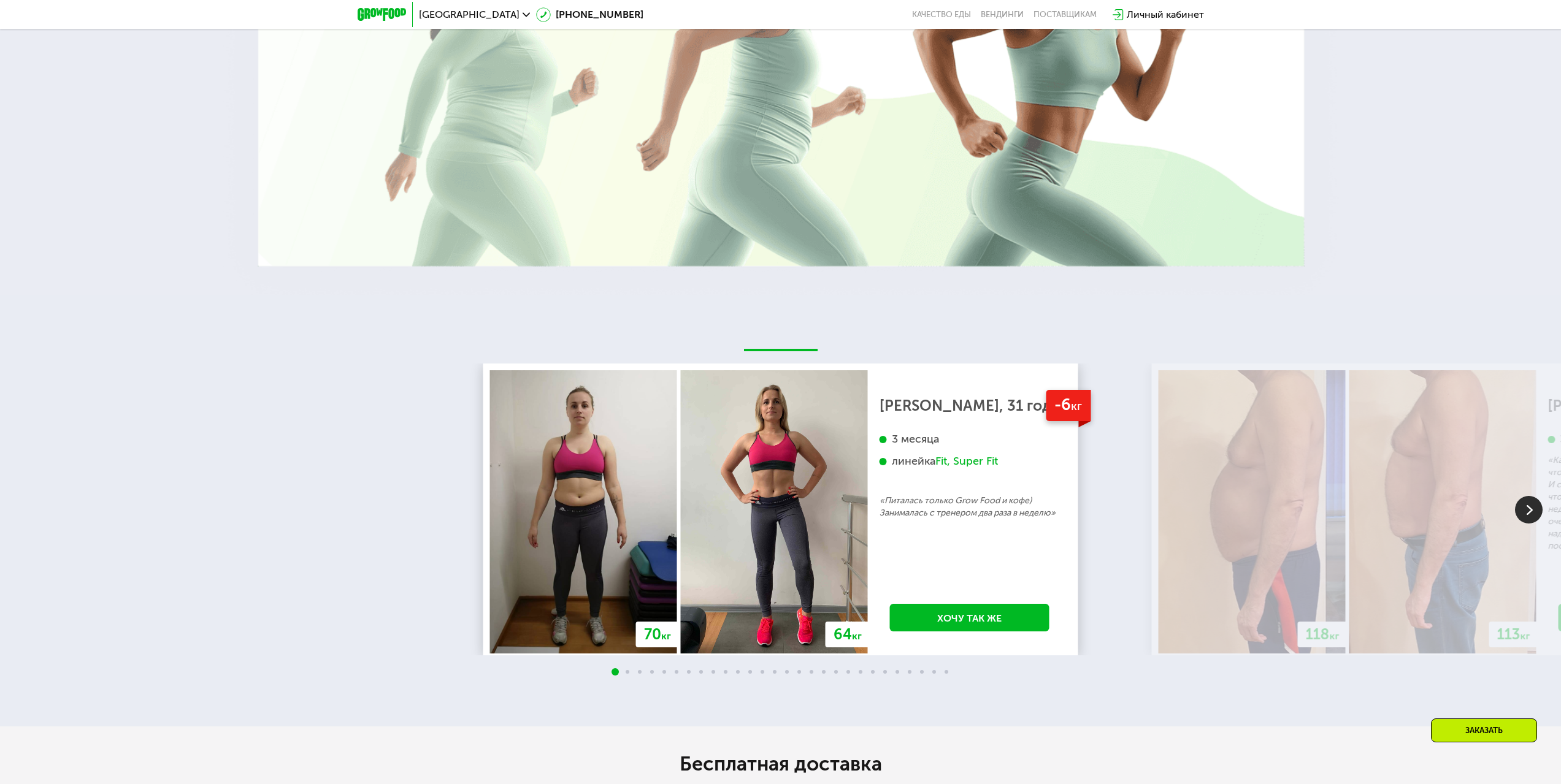
click at [1527, 502] on img at bounding box center [1529, 510] width 28 height 28
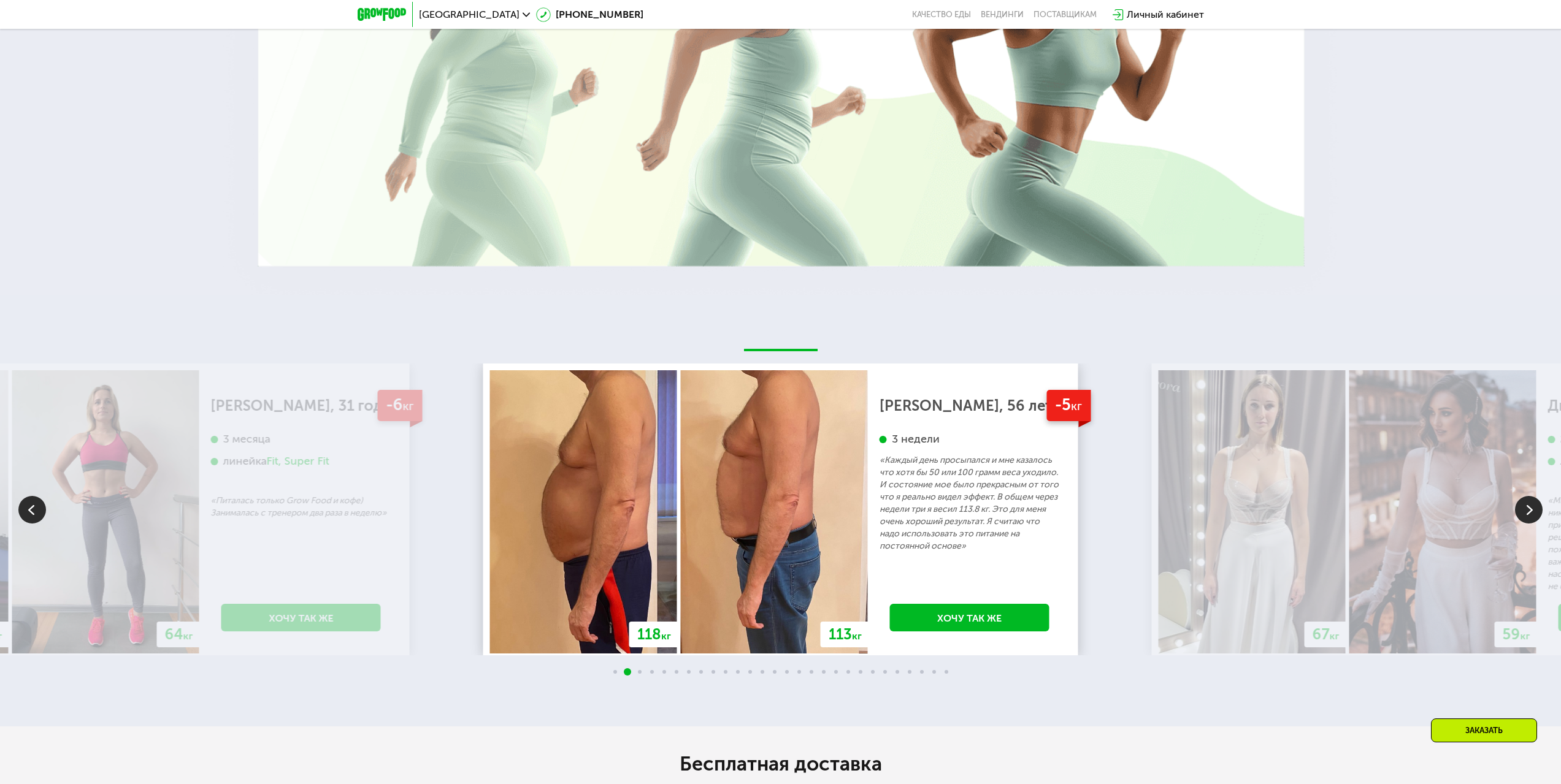
click at [1527, 502] on img at bounding box center [1529, 510] width 28 height 28
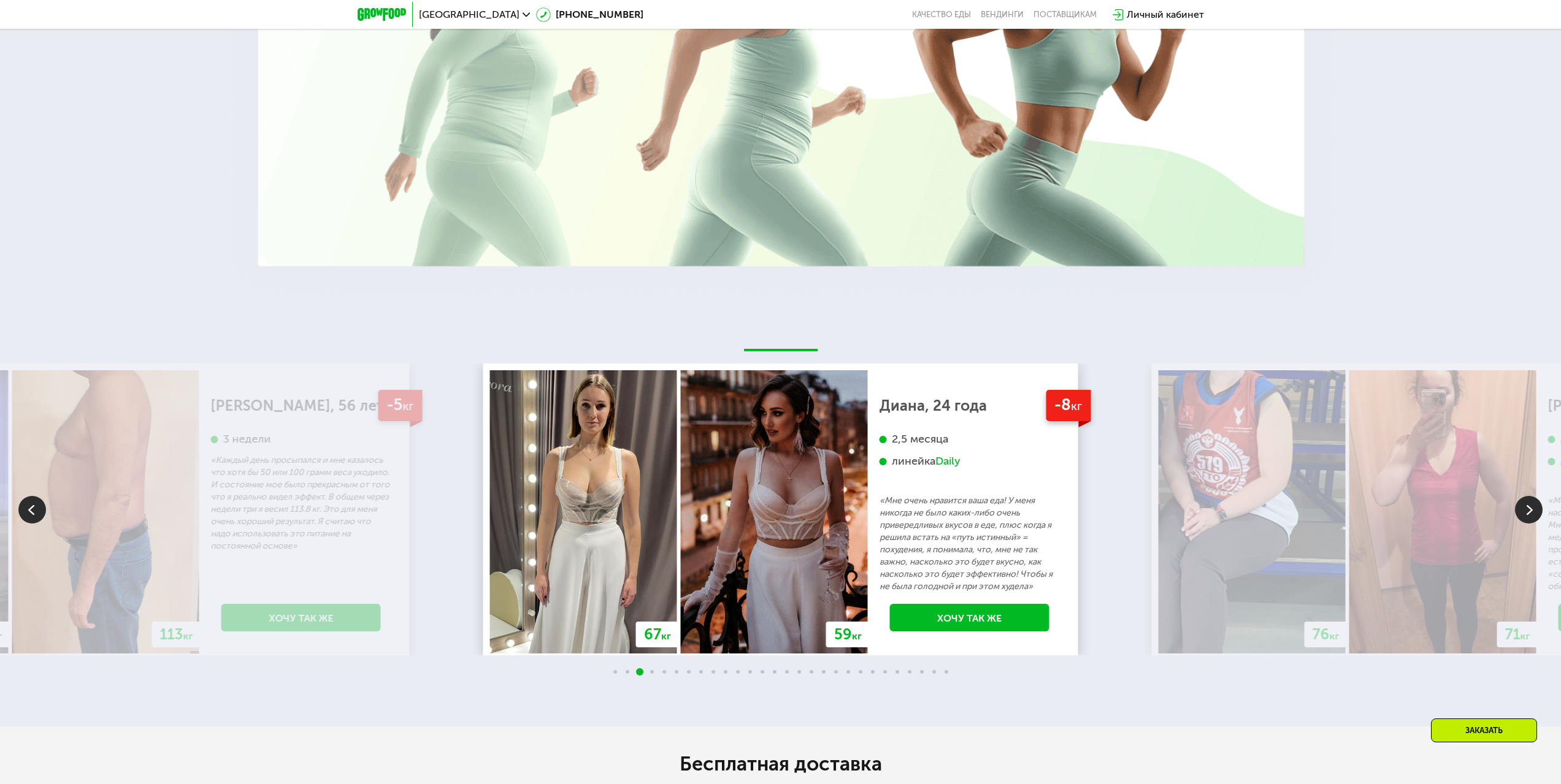
click at [1534, 500] on img at bounding box center [1529, 510] width 28 height 28
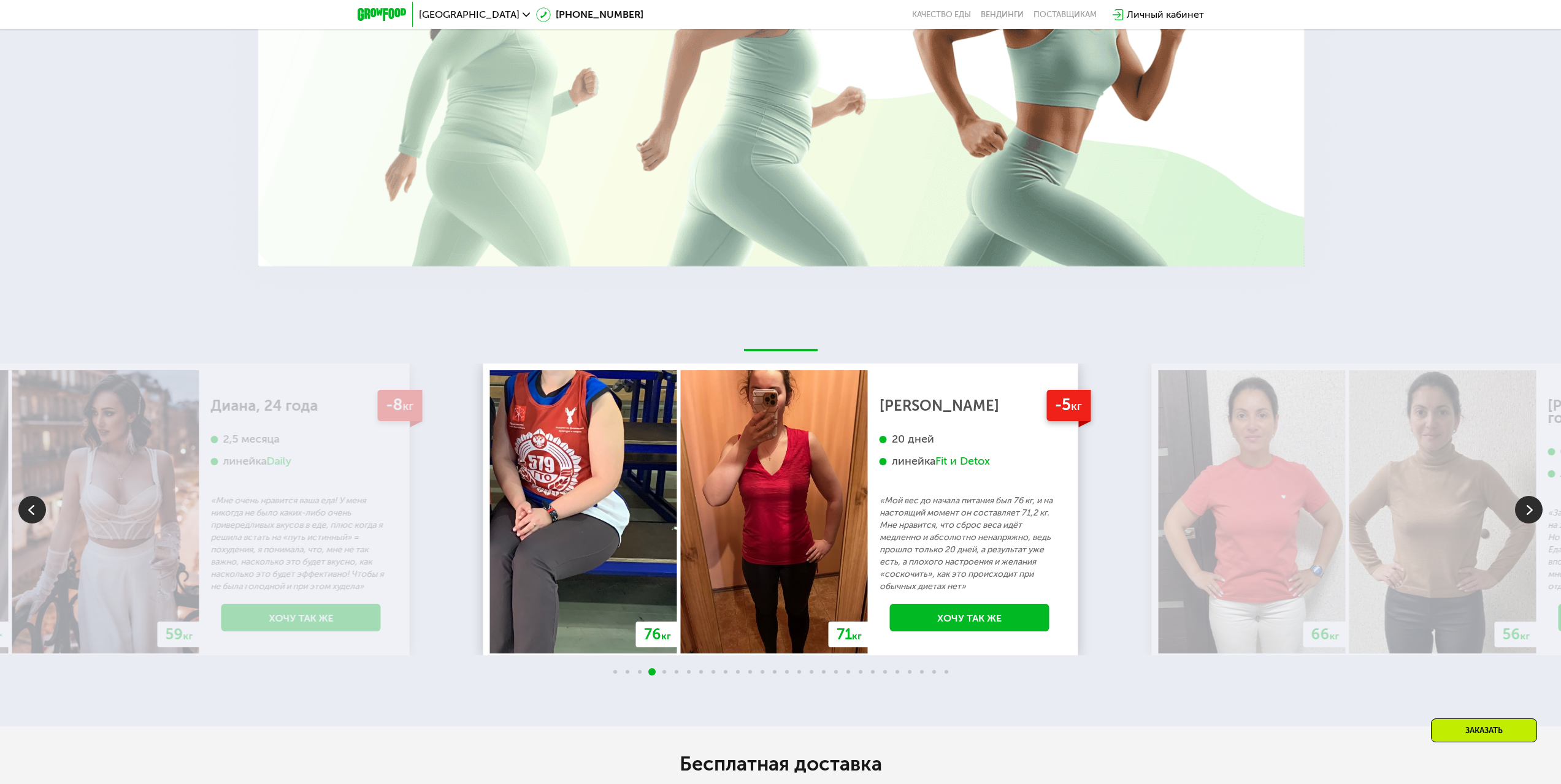
click at [1534, 500] on img at bounding box center [1529, 510] width 28 height 28
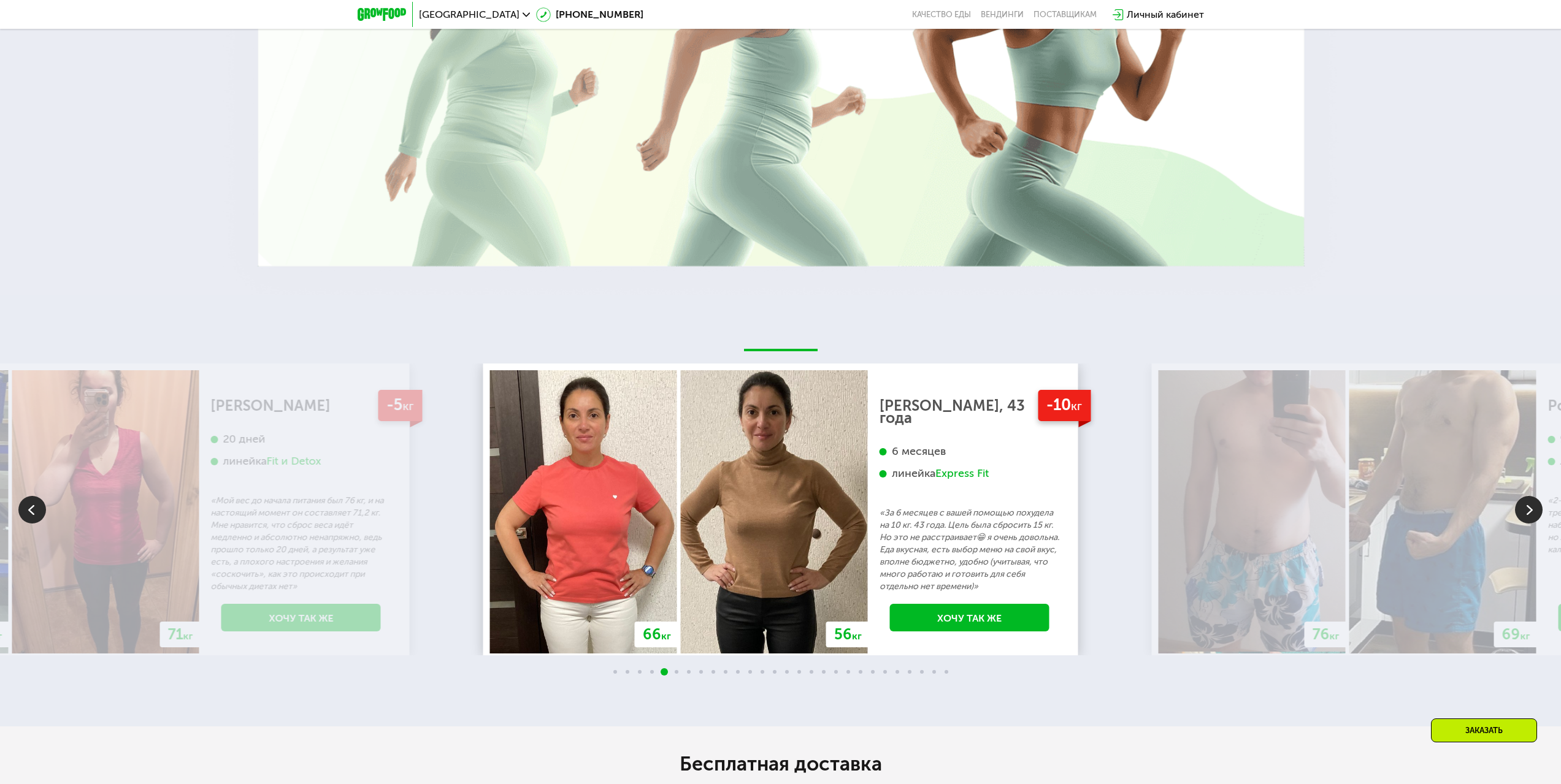
click at [1534, 500] on img at bounding box center [1529, 510] width 28 height 28
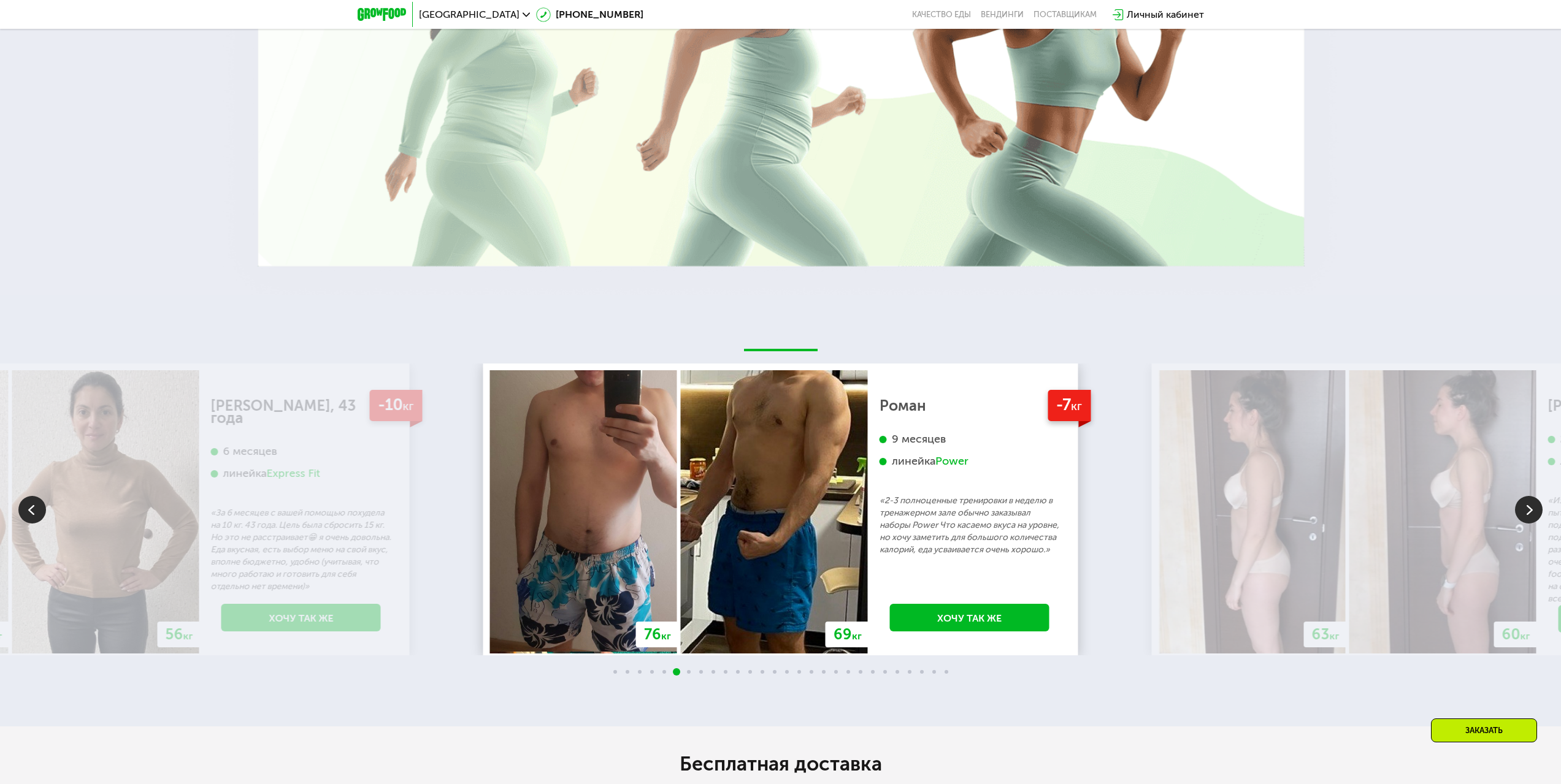
click at [1534, 500] on img at bounding box center [1529, 510] width 28 height 28
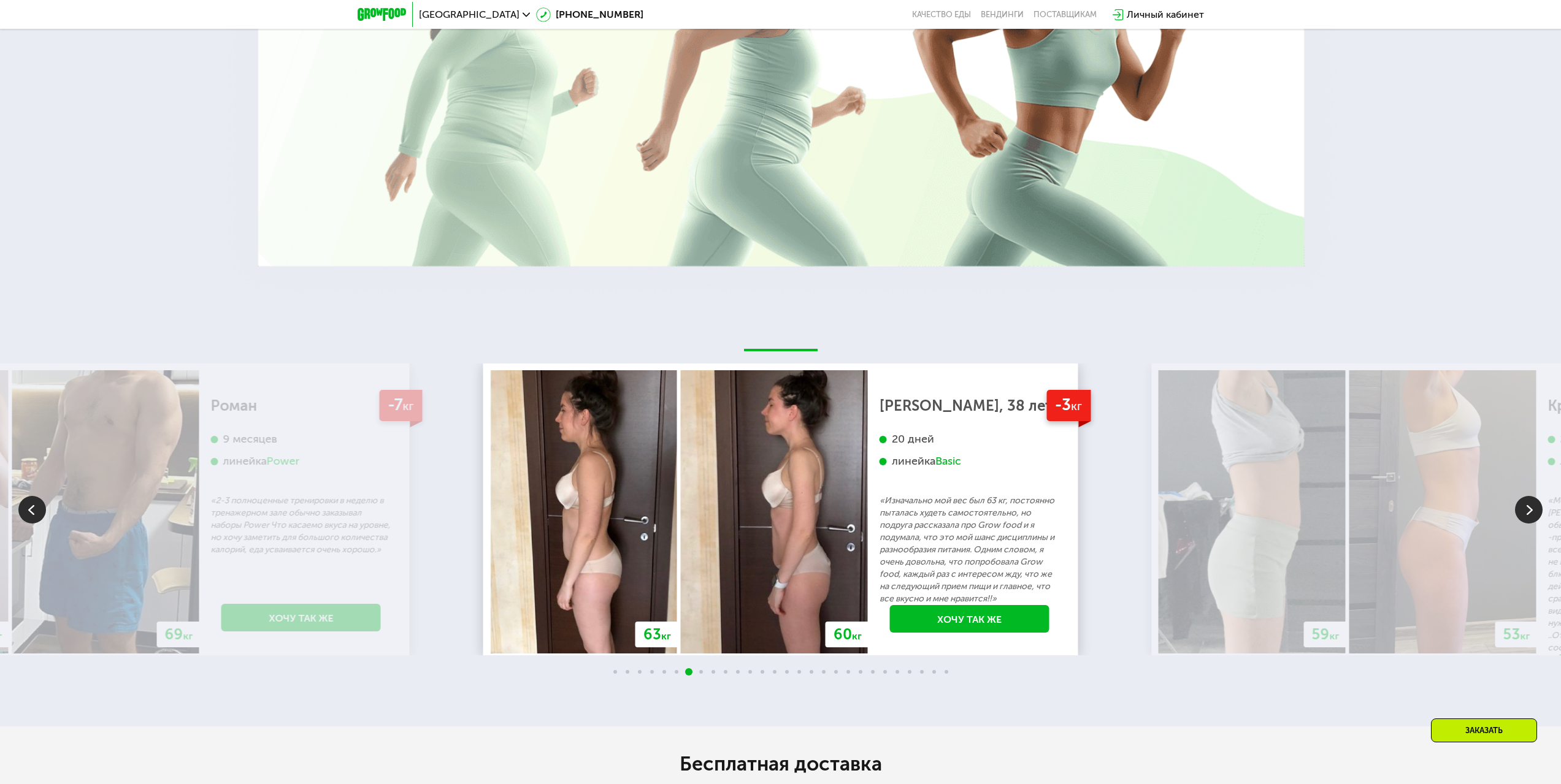
click at [1536, 498] on img at bounding box center [1529, 510] width 28 height 28
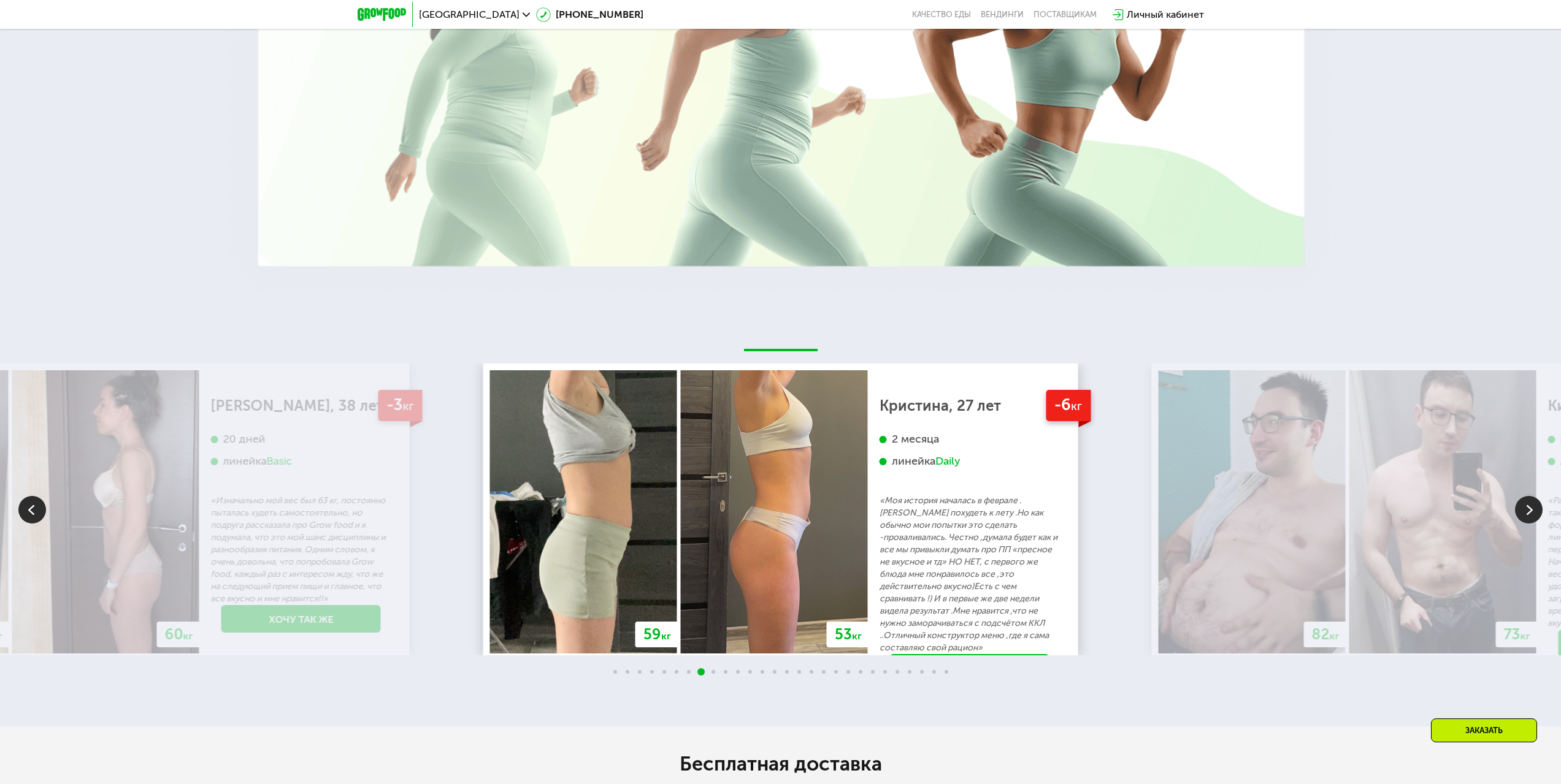
click at [1536, 498] on img at bounding box center [1529, 510] width 28 height 28
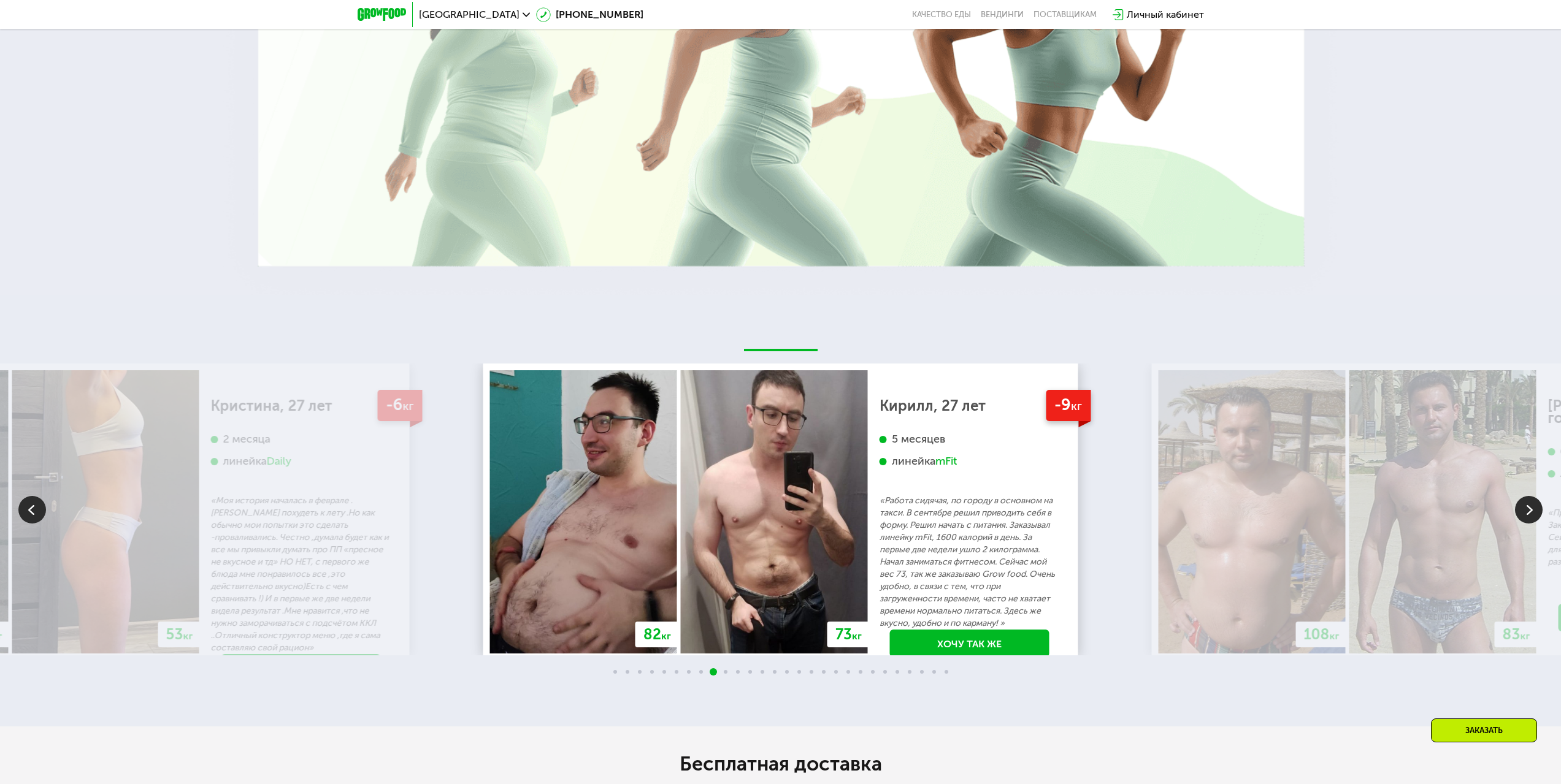
click at [1536, 498] on img at bounding box center [1529, 510] width 28 height 28
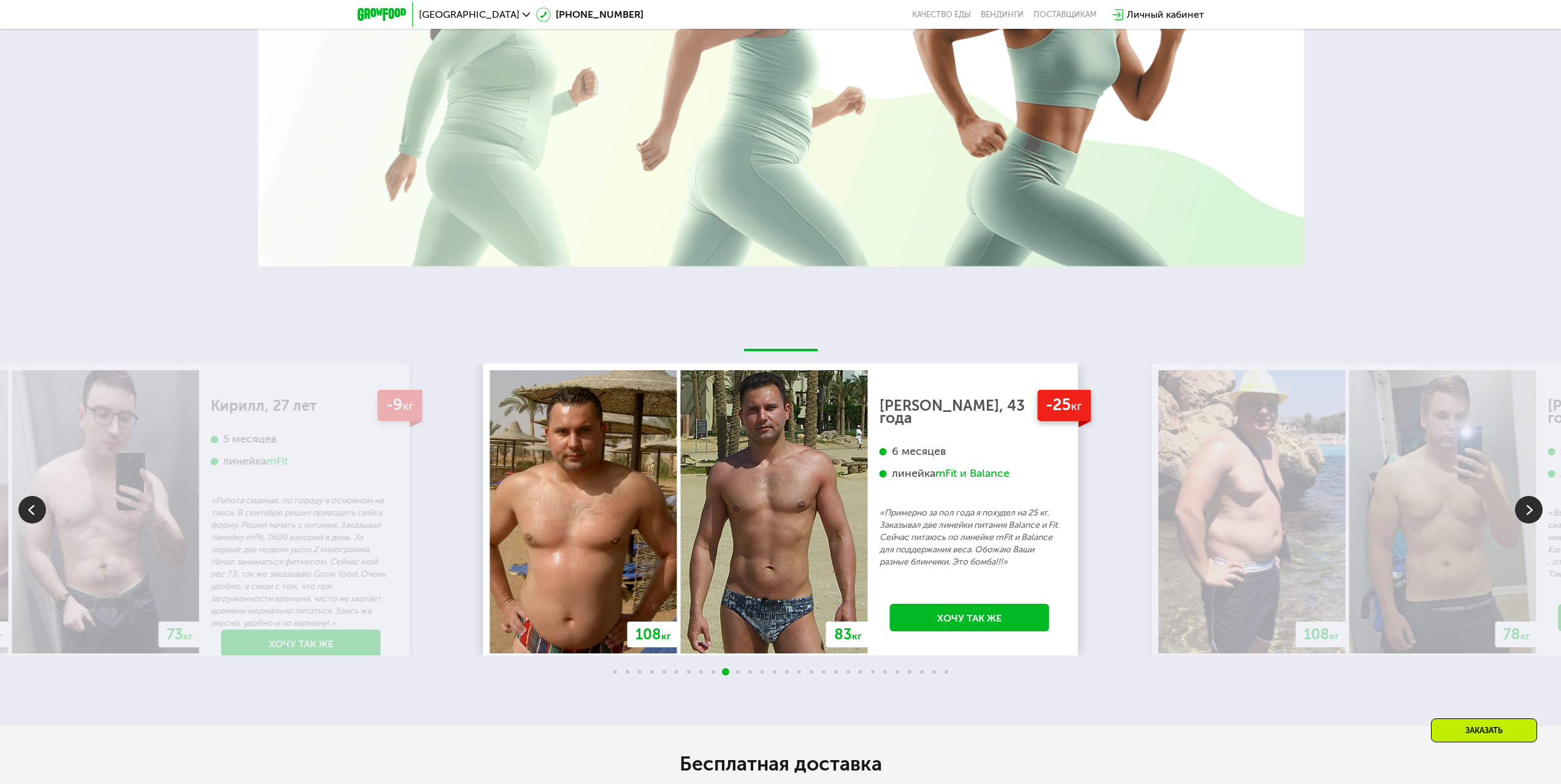
click at [1536, 498] on img at bounding box center [1529, 510] width 28 height 28
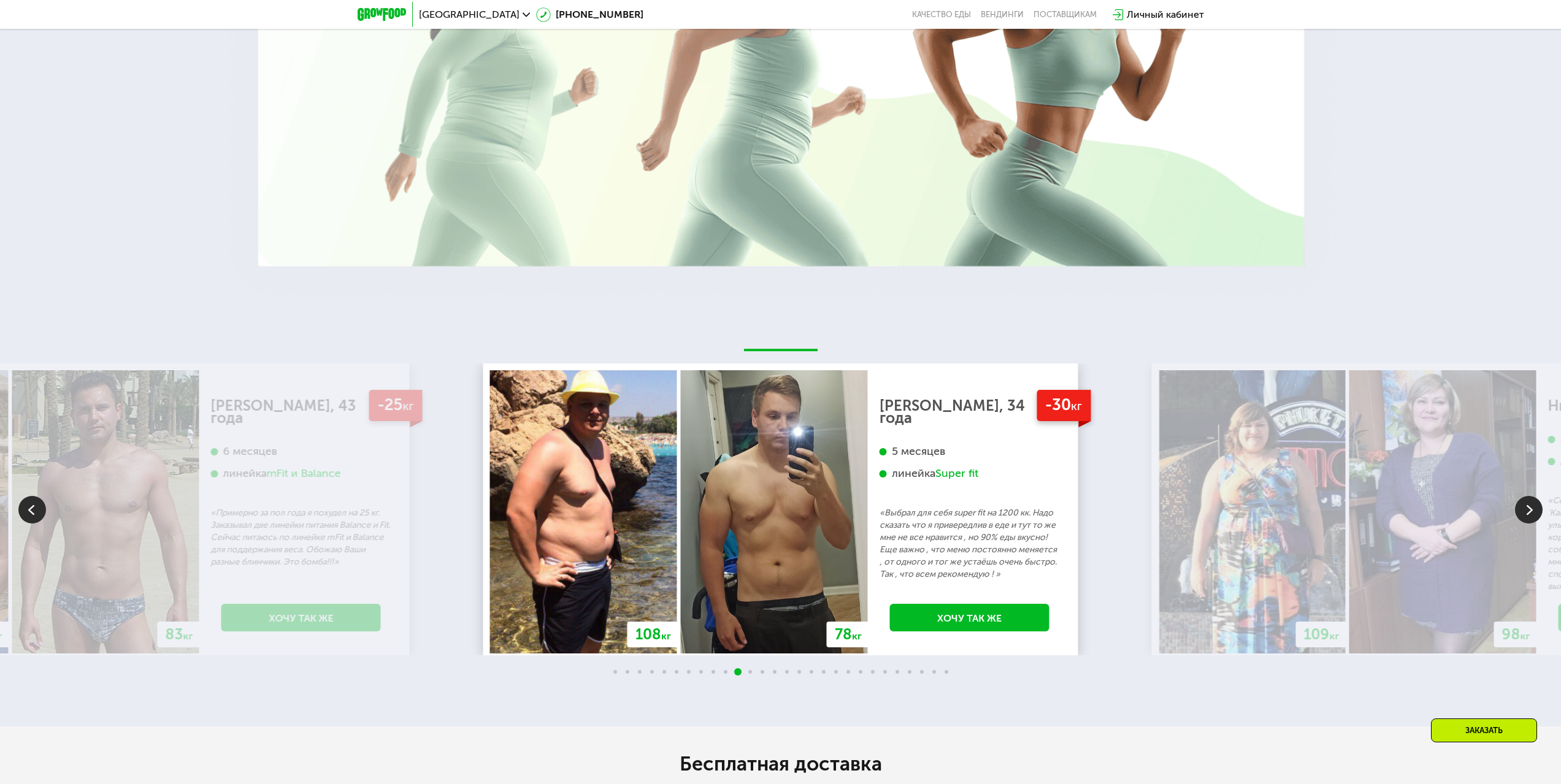
click at [1536, 498] on img at bounding box center [1529, 510] width 28 height 28
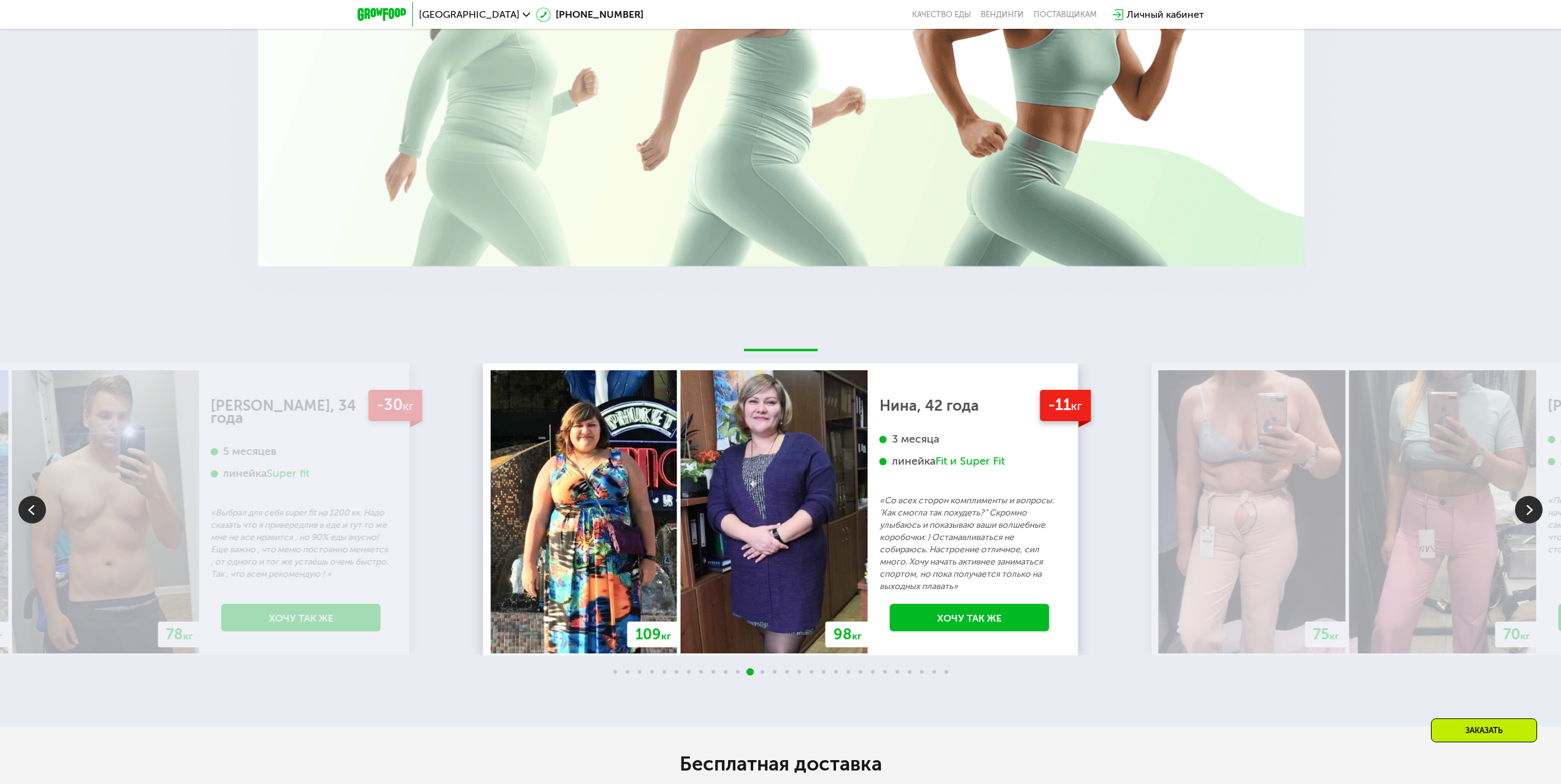
click at [1536, 498] on img at bounding box center [1529, 510] width 28 height 28
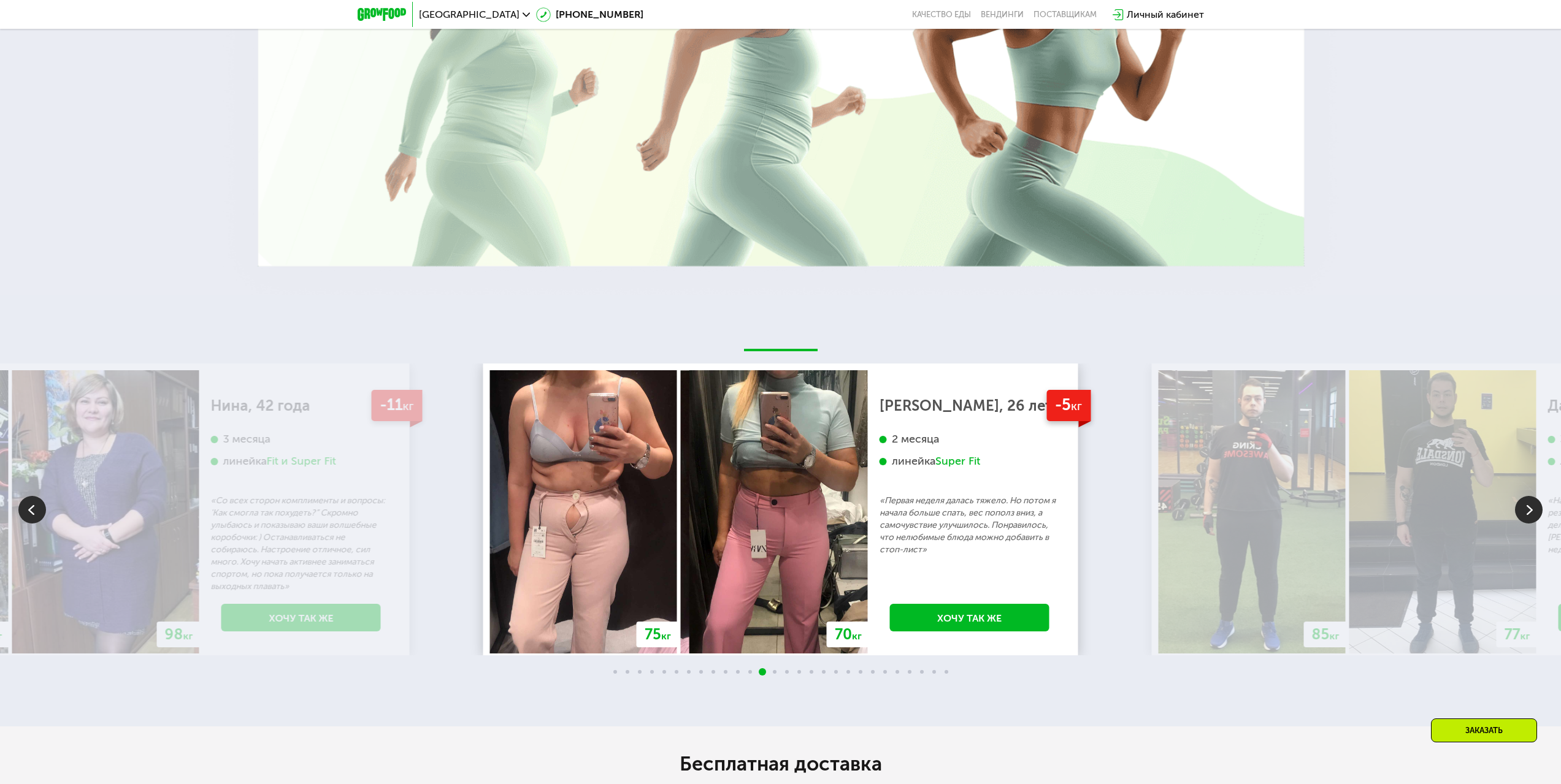
click at [1536, 498] on img at bounding box center [1529, 510] width 28 height 28
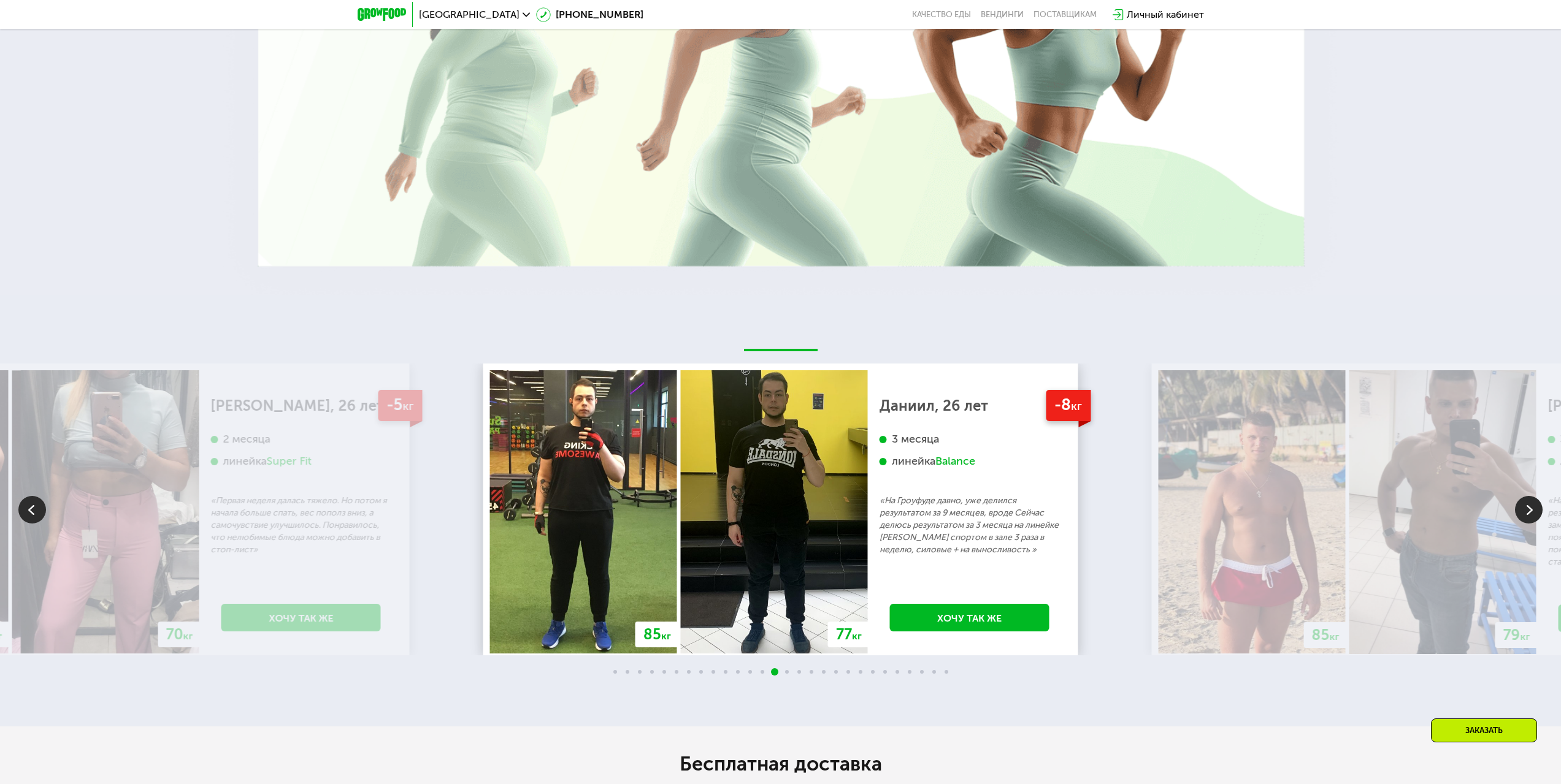
click at [1536, 498] on img at bounding box center [1529, 510] width 28 height 28
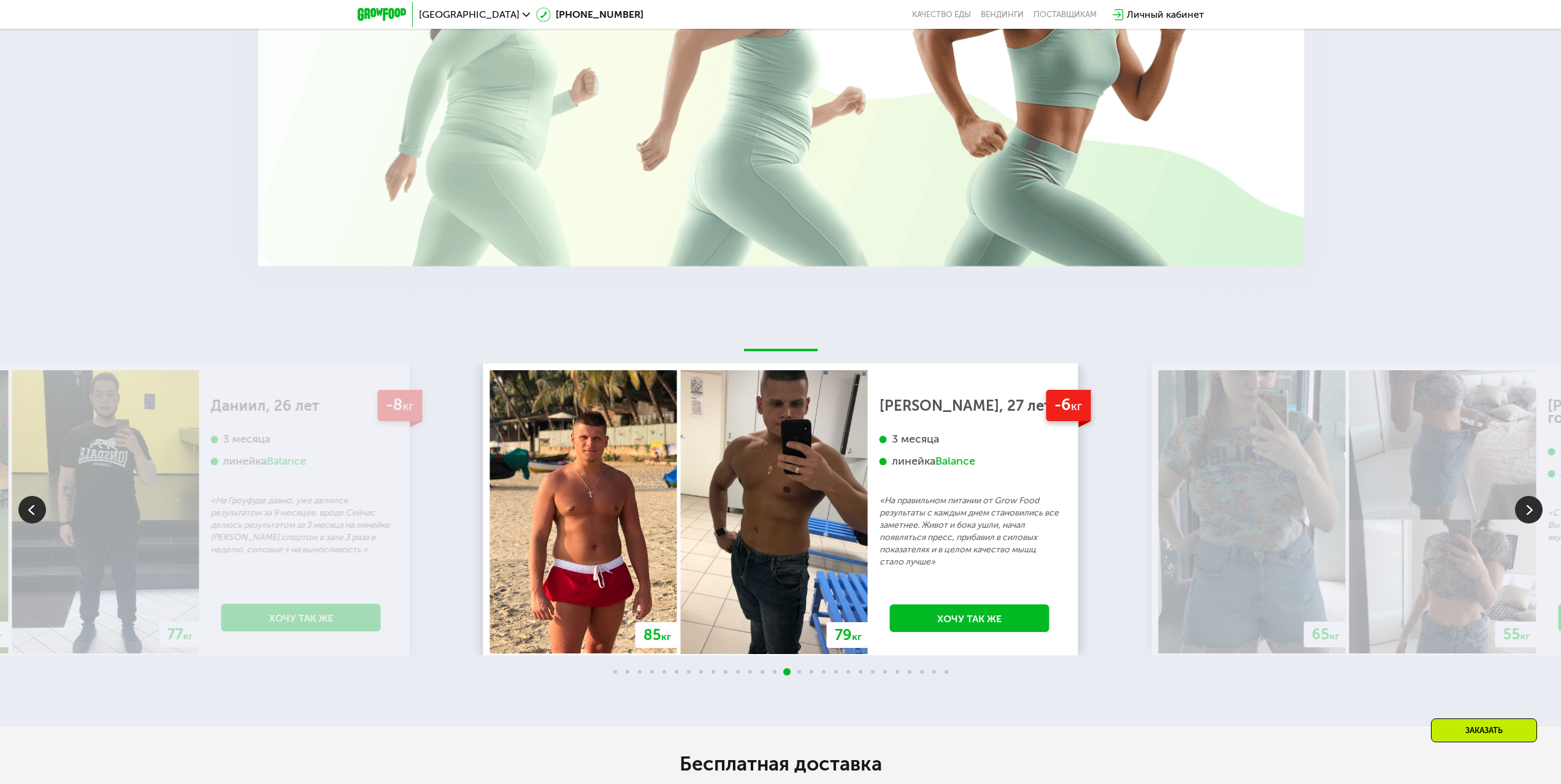
click at [1536, 498] on img at bounding box center [1529, 510] width 28 height 28
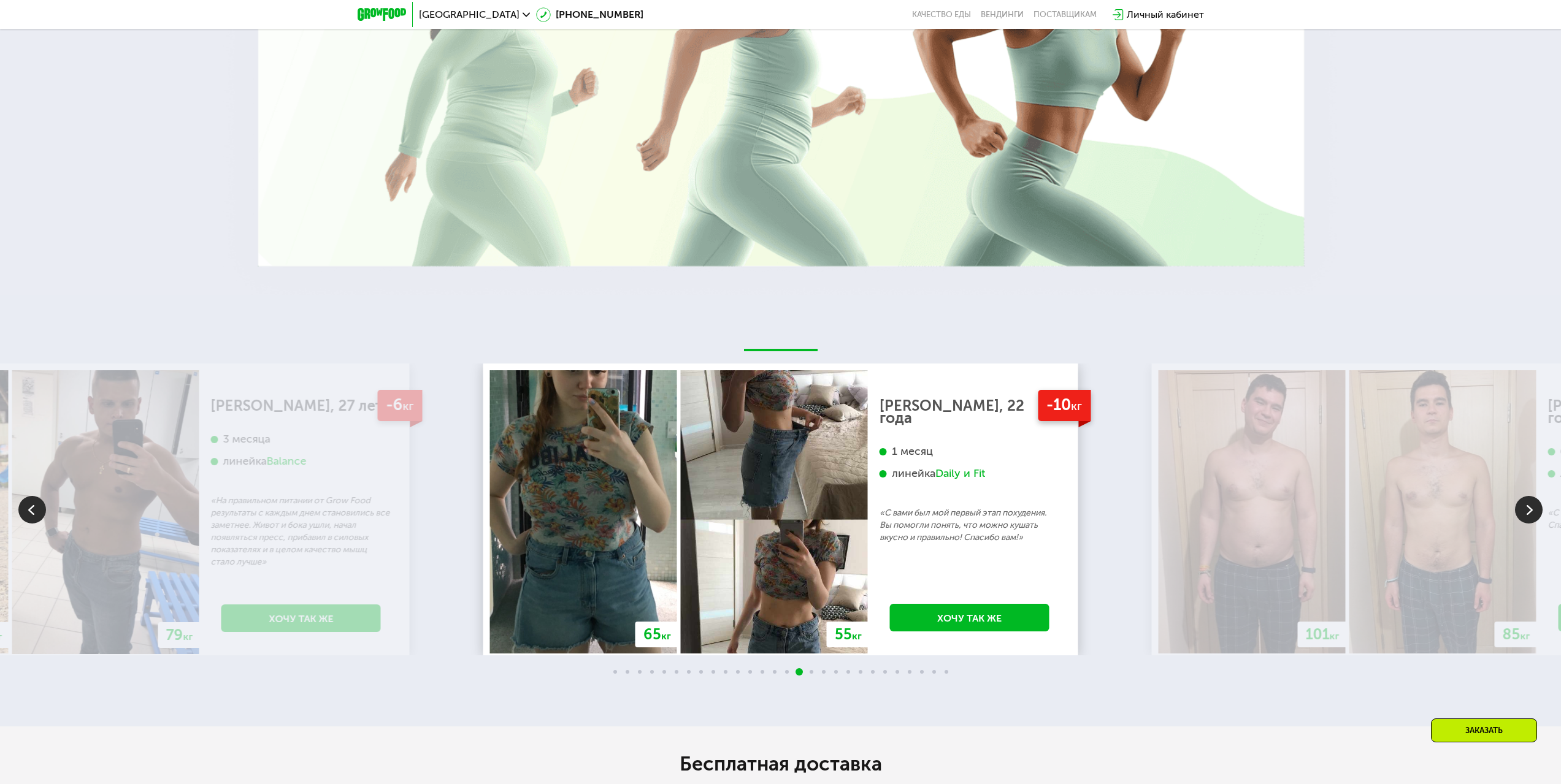
click at [1536, 498] on img at bounding box center [1529, 510] width 28 height 28
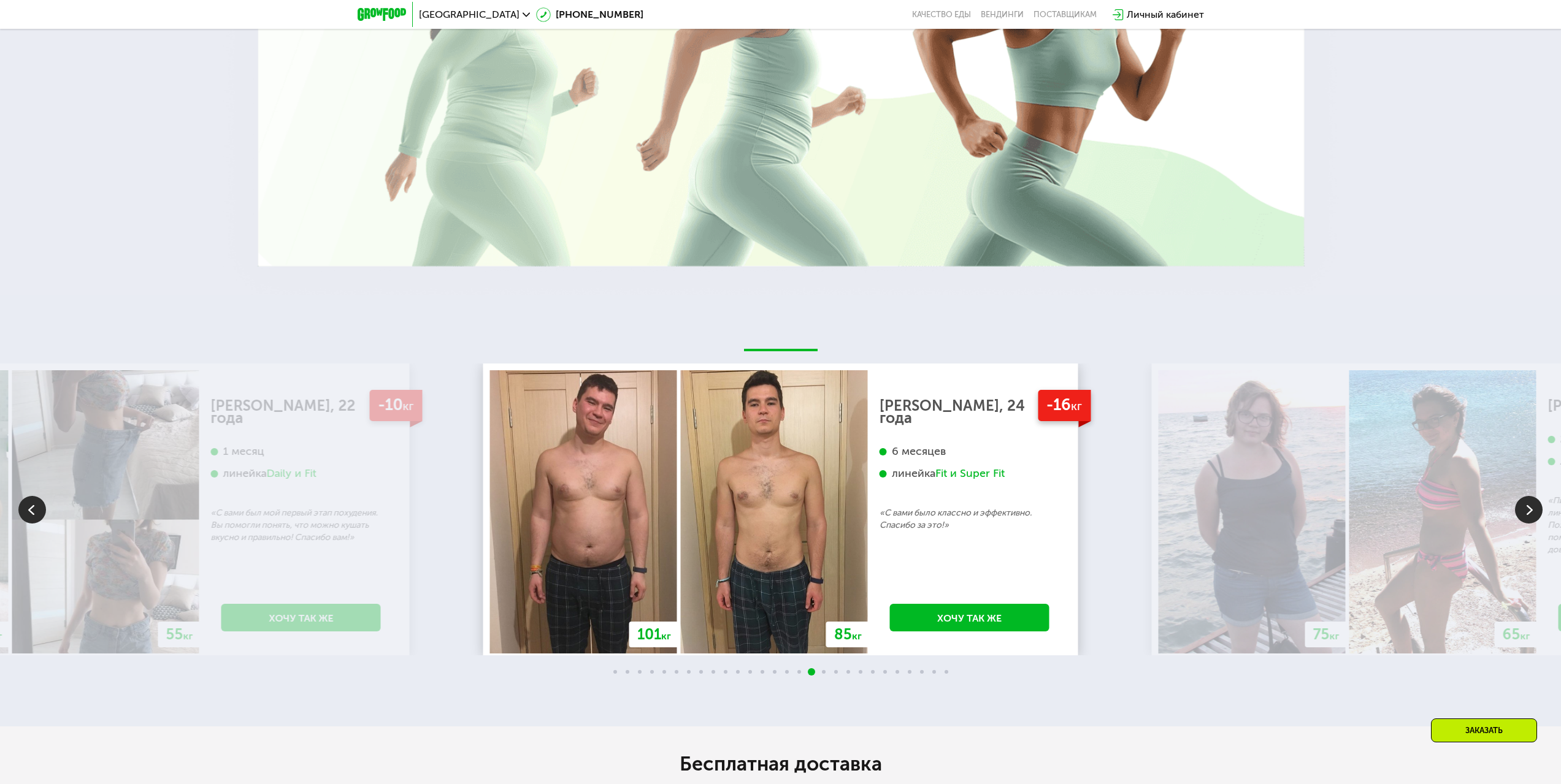
click at [1536, 498] on img at bounding box center [1529, 510] width 28 height 28
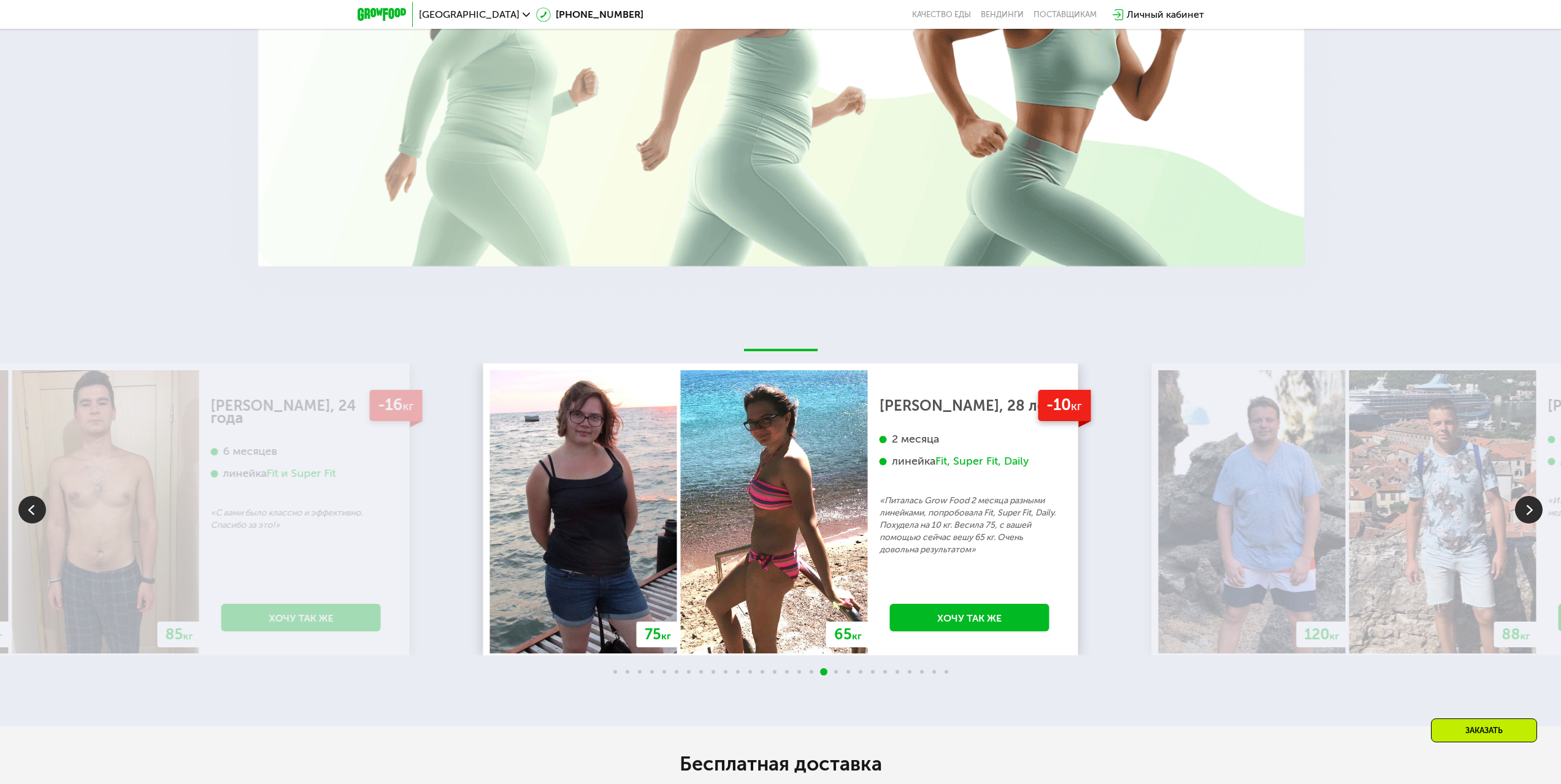
click at [1536, 498] on img at bounding box center [1529, 510] width 28 height 28
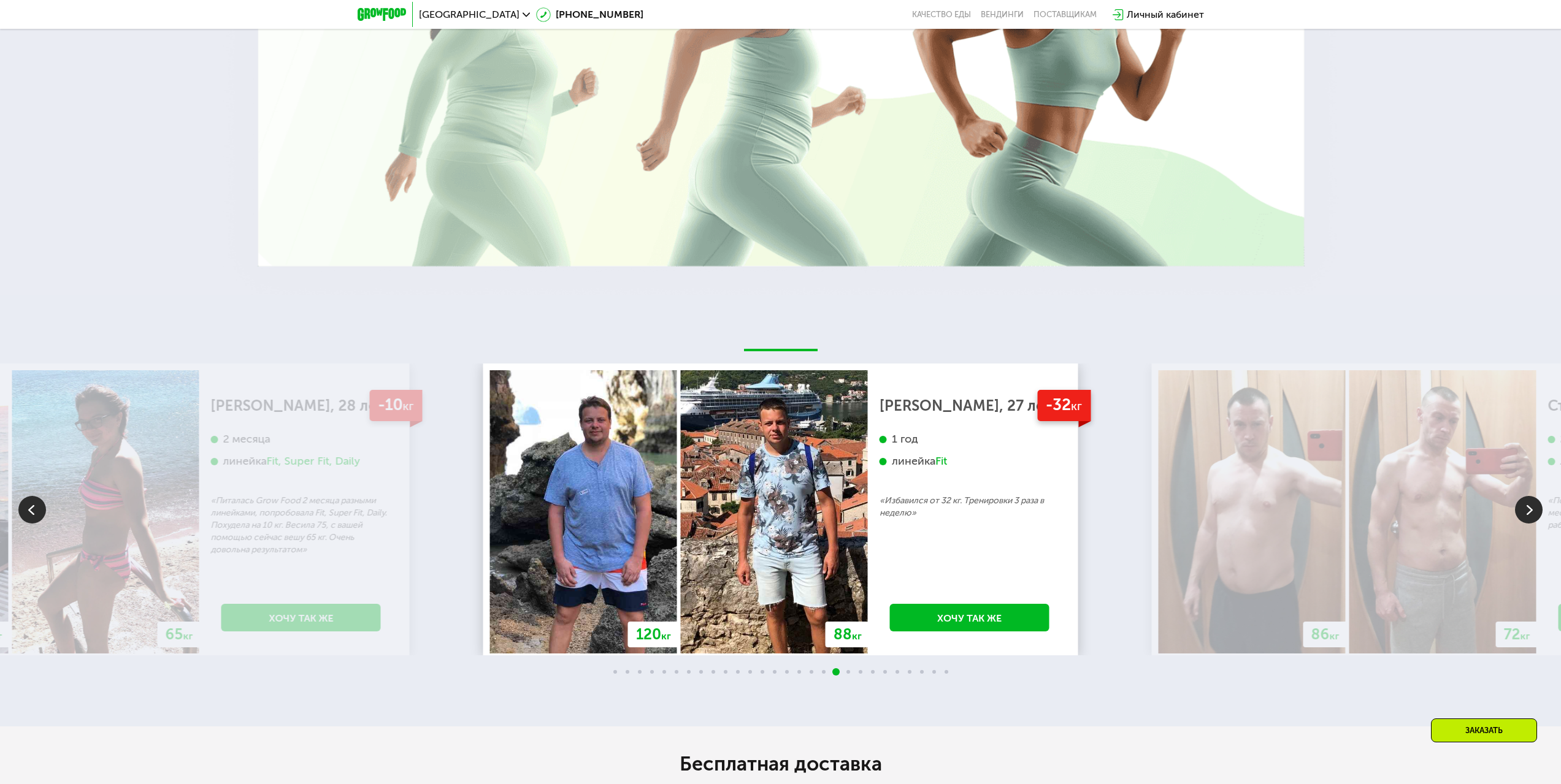
drag, startPoint x: 1536, startPoint y: 498, endPoint x: 1430, endPoint y: 255, distance: 265.1
click at [1534, 507] on img at bounding box center [1529, 510] width 28 height 28
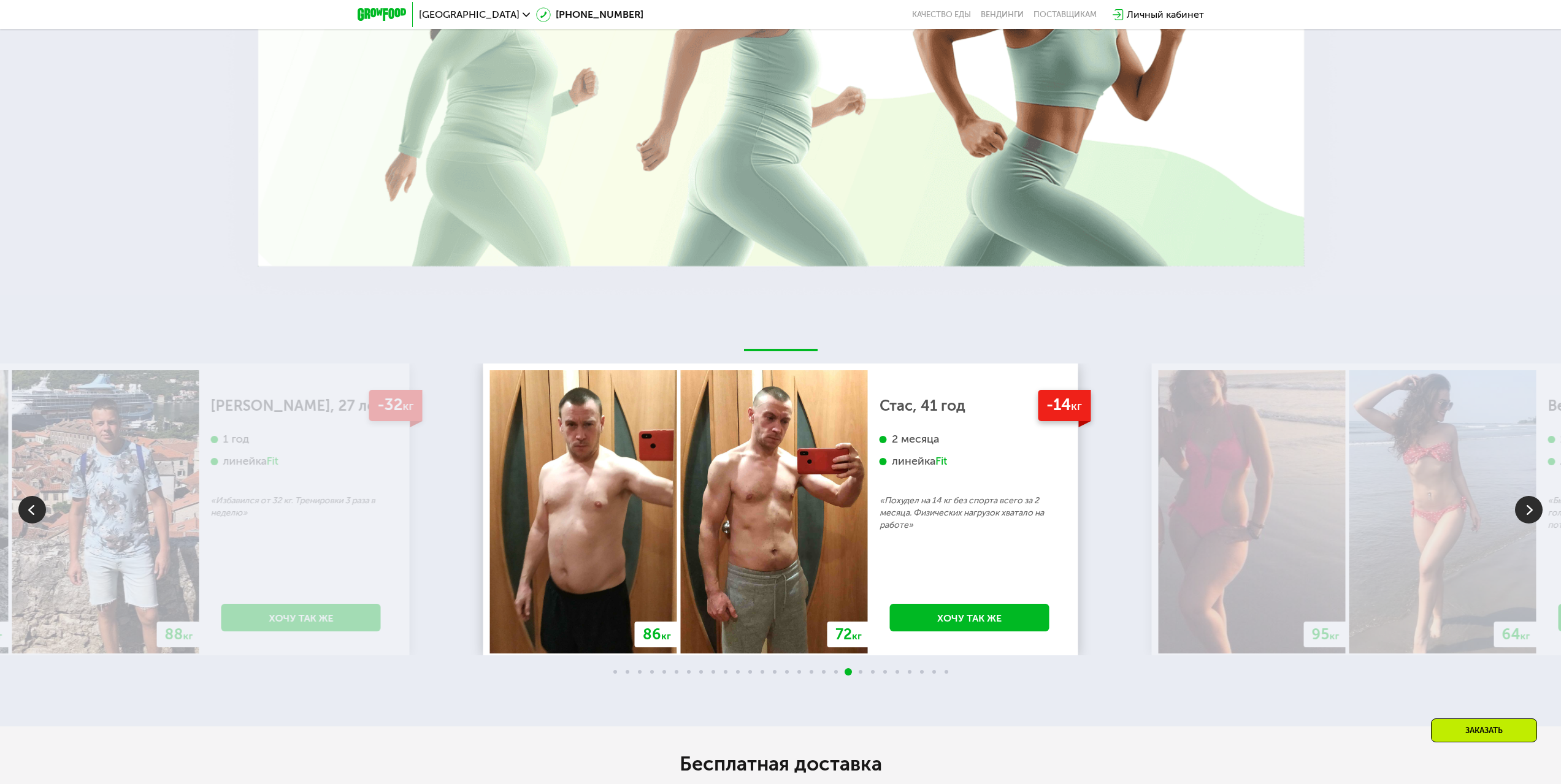
click at [1534, 507] on img at bounding box center [1529, 510] width 28 height 28
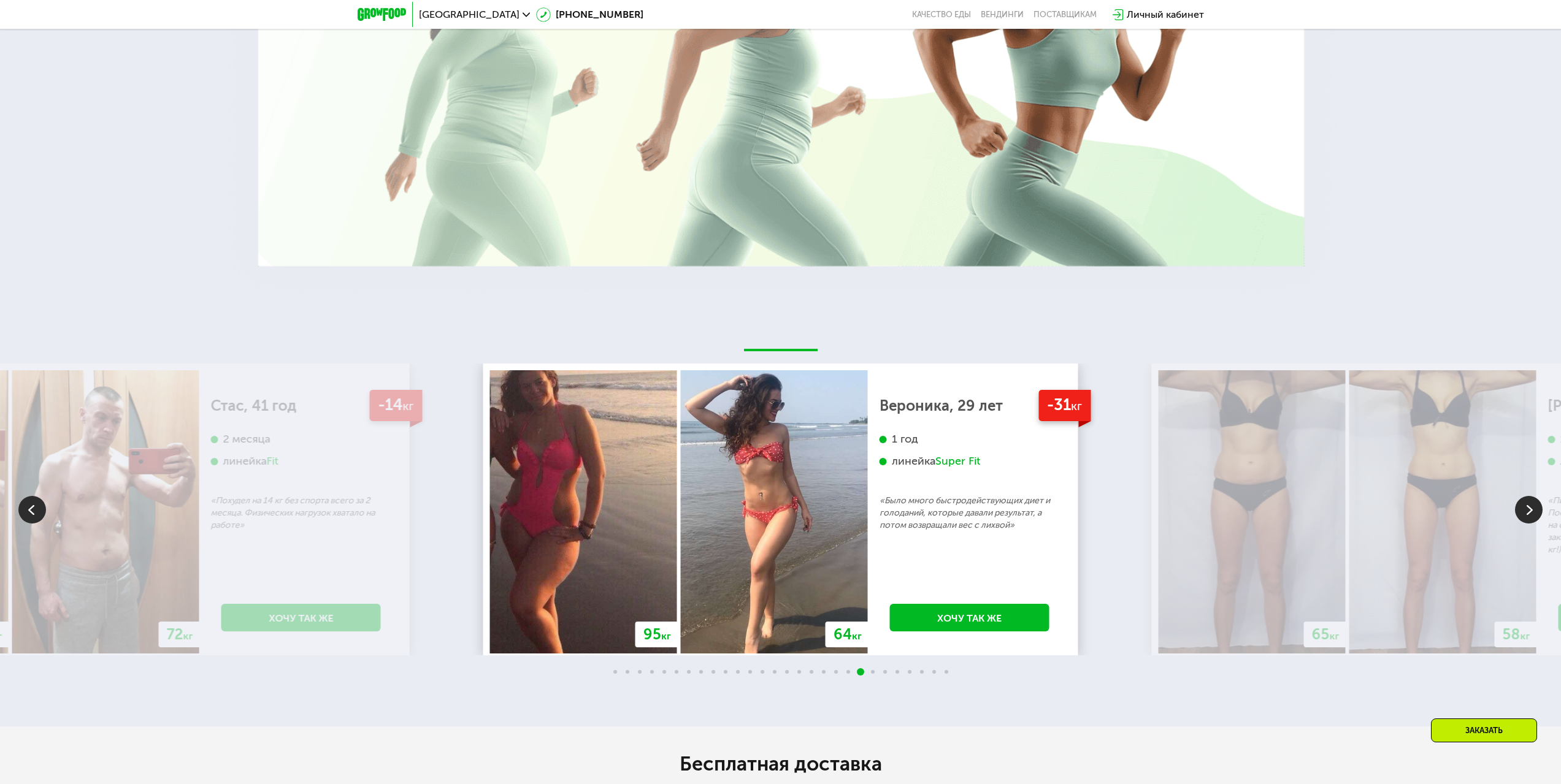
click at [1534, 507] on img at bounding box center [1529, 510] width 28 height 28
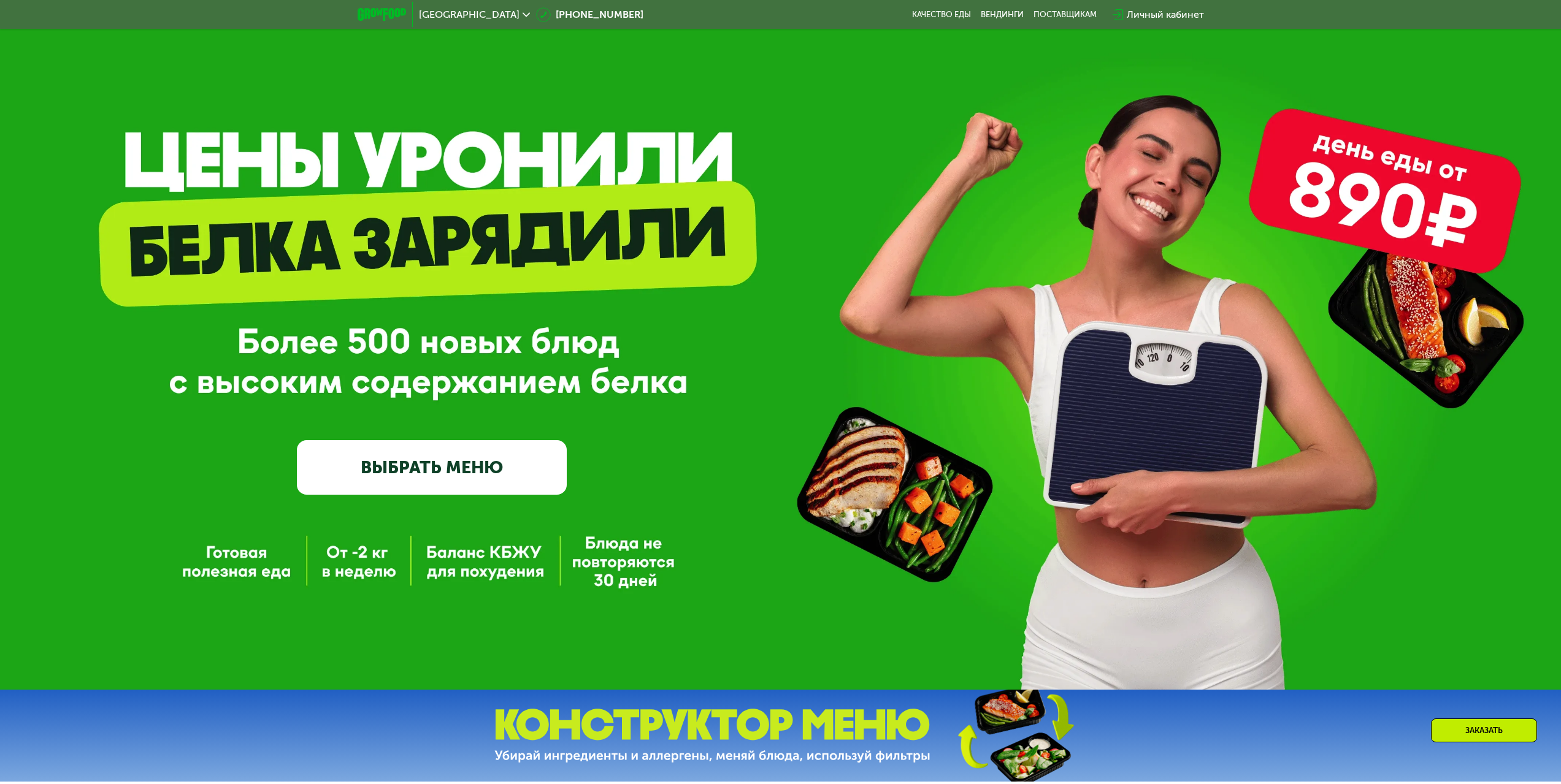
scroll to position [0, 0]
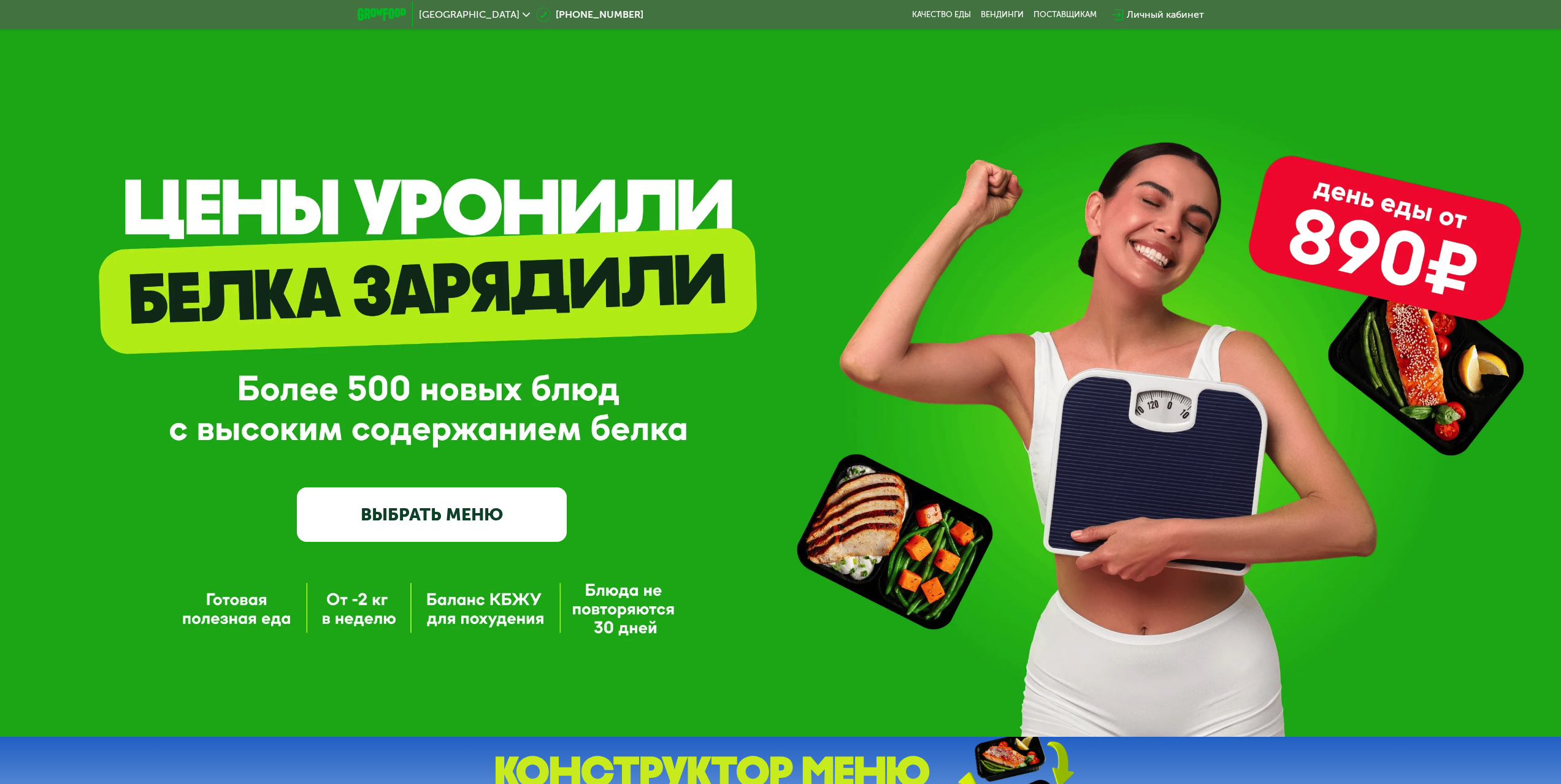
click at [464, 523] on link "ВЫБРАТЬ МЕНЮ" at bounding box center [432, 514] width 270 height 54
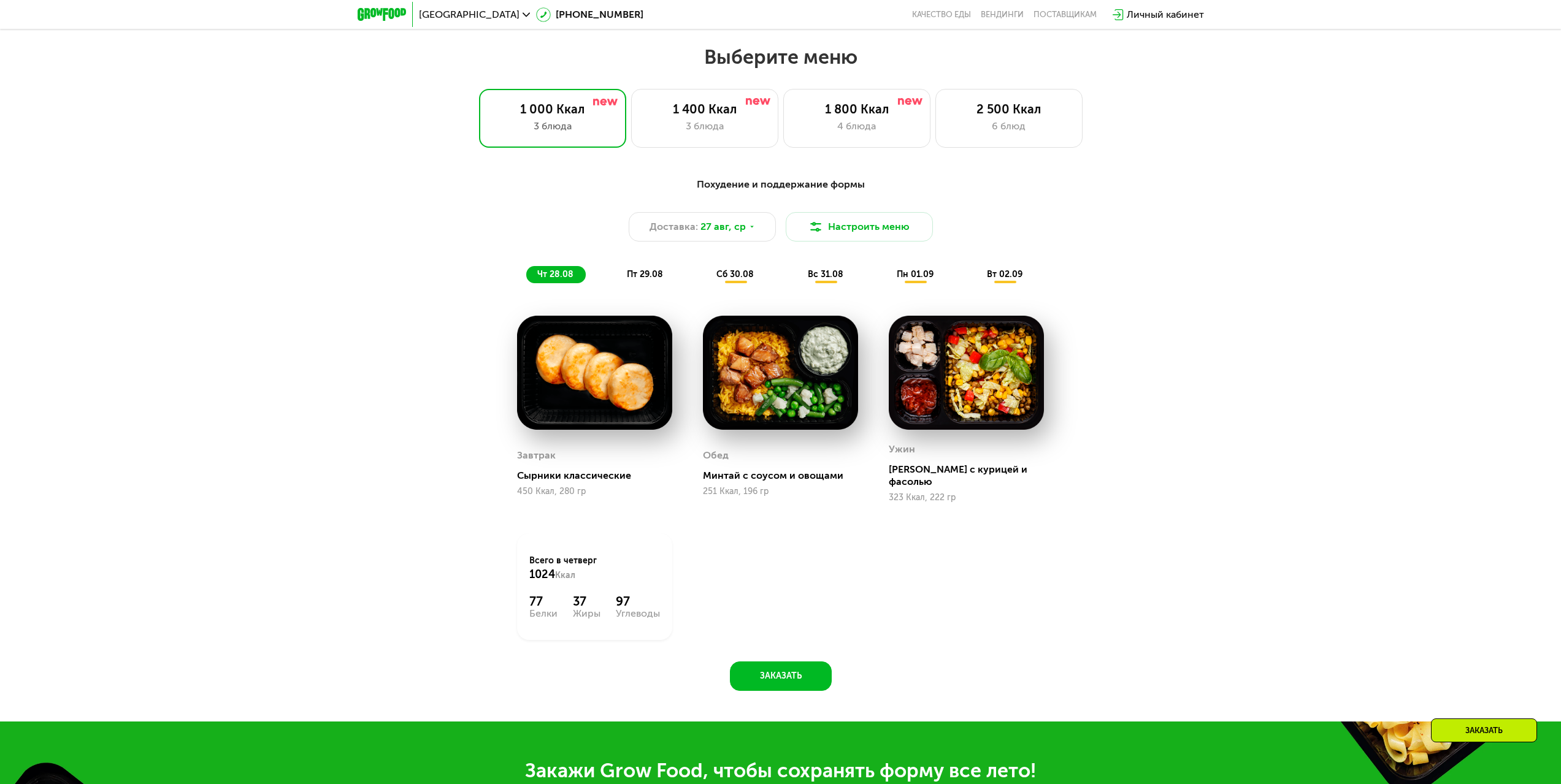
scroll to position [786, 0]
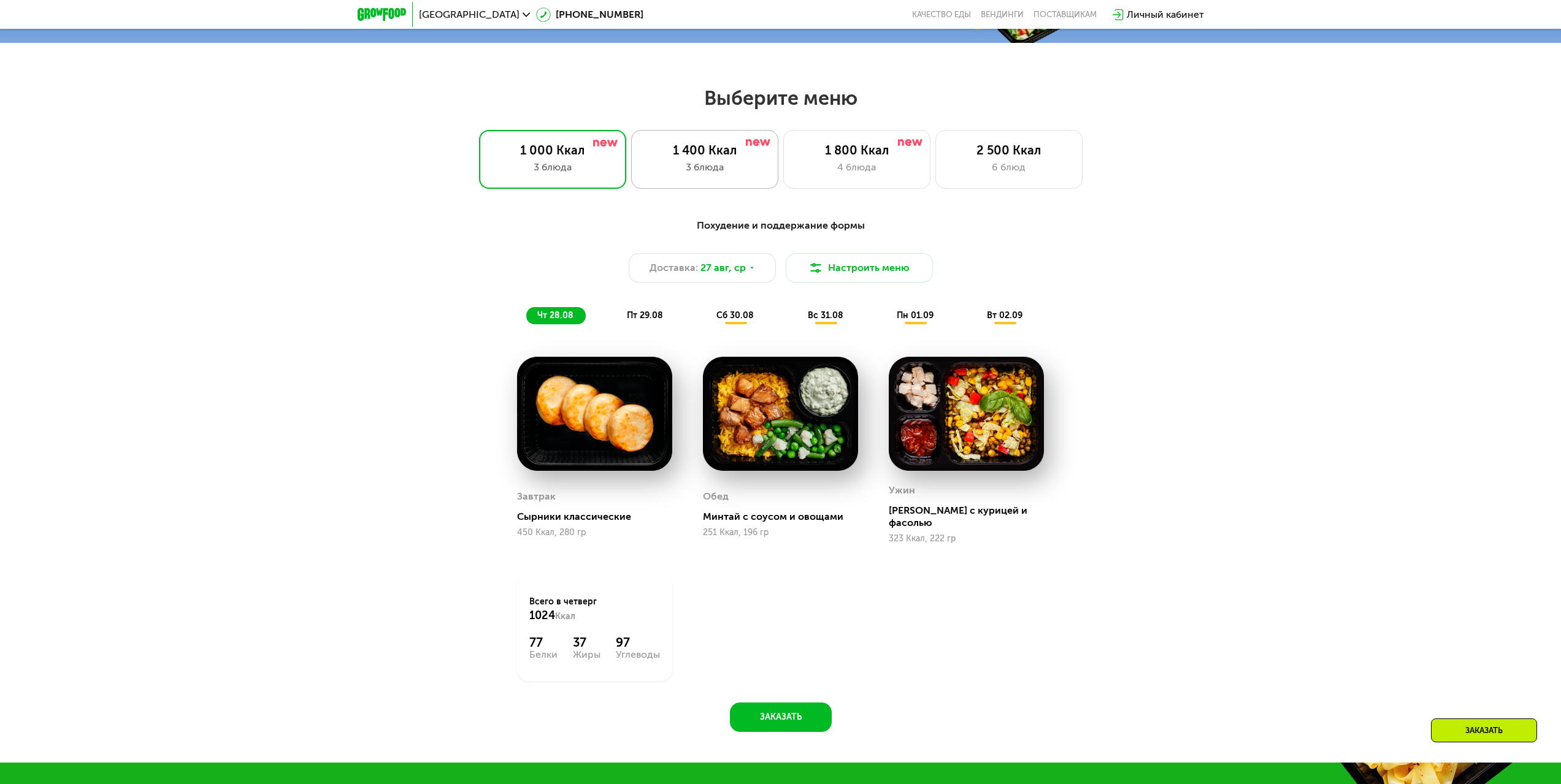
click at [694, 170] on div "3 блюда" at bounding box center [705, 167] width 121 height 15
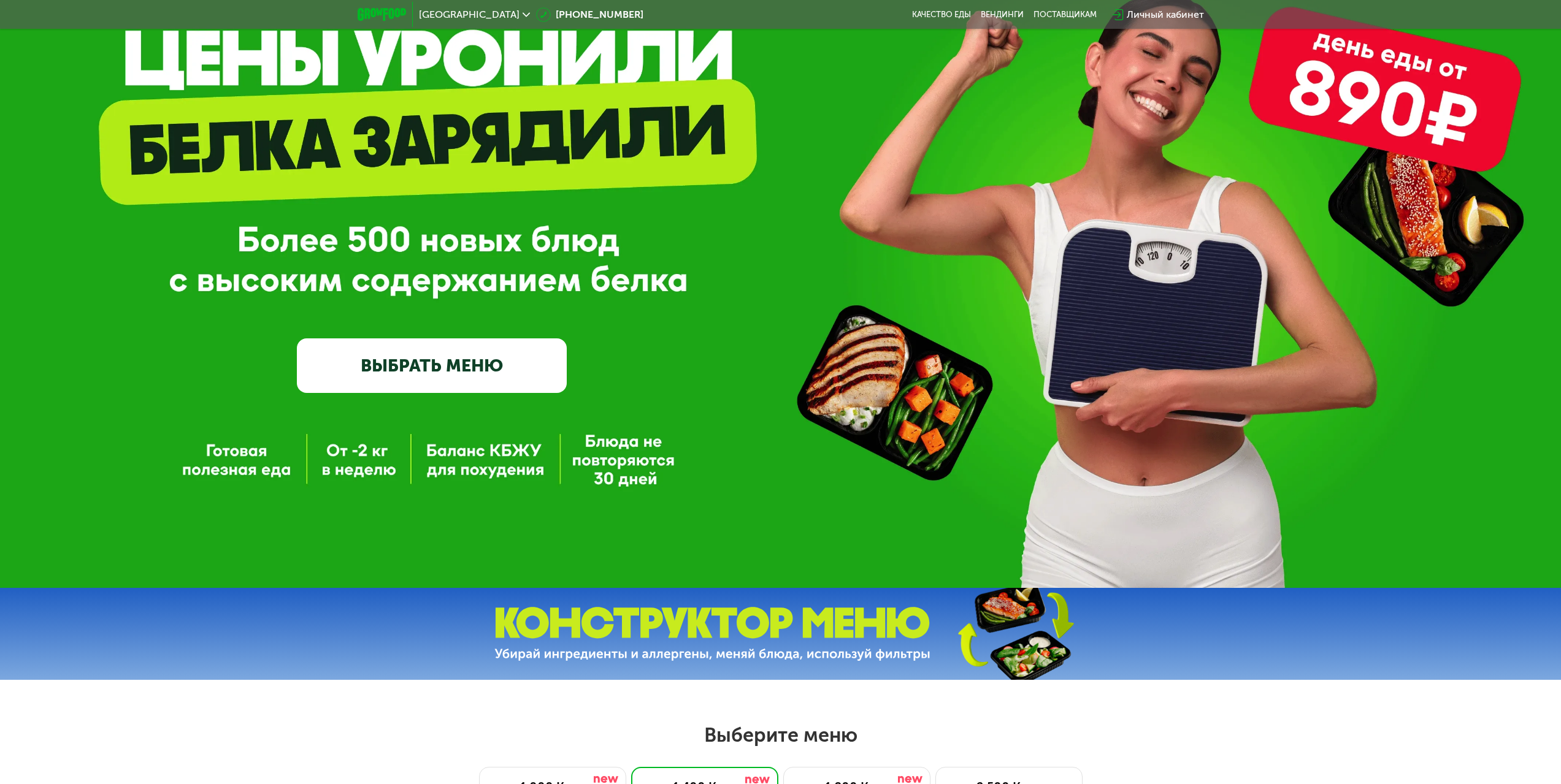
scroll to position [0, 0]
